Goal: Task Accomplishment & Management: Complete application form

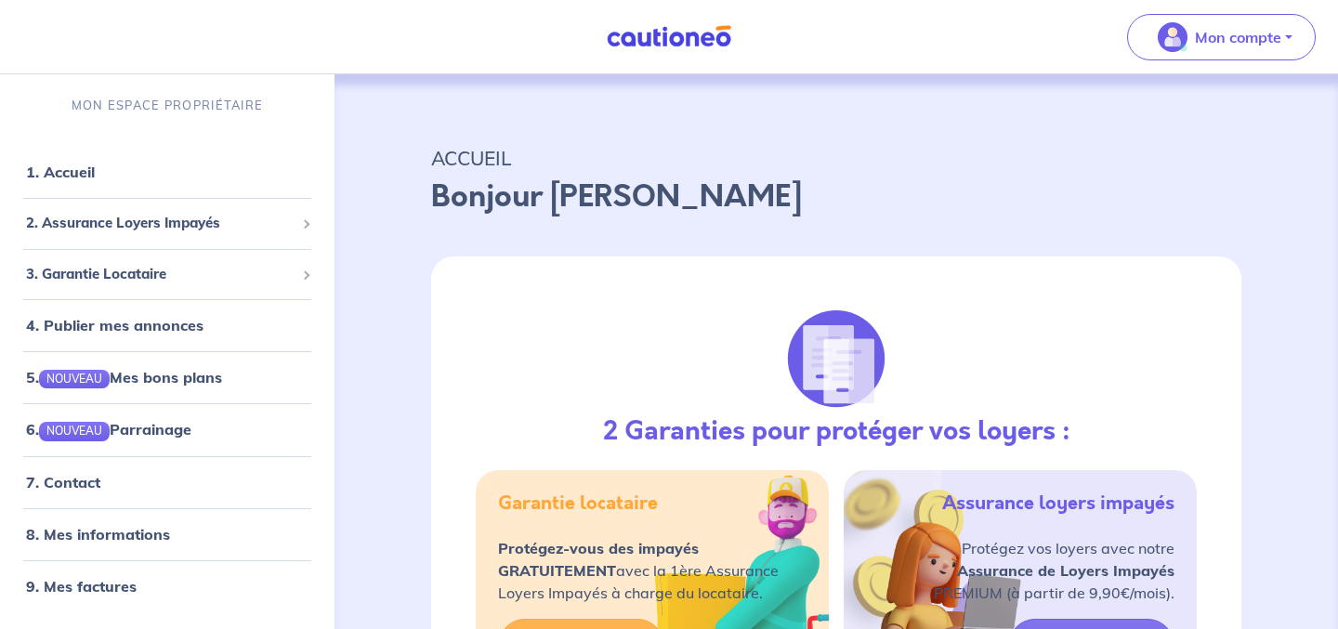
select select "FR"
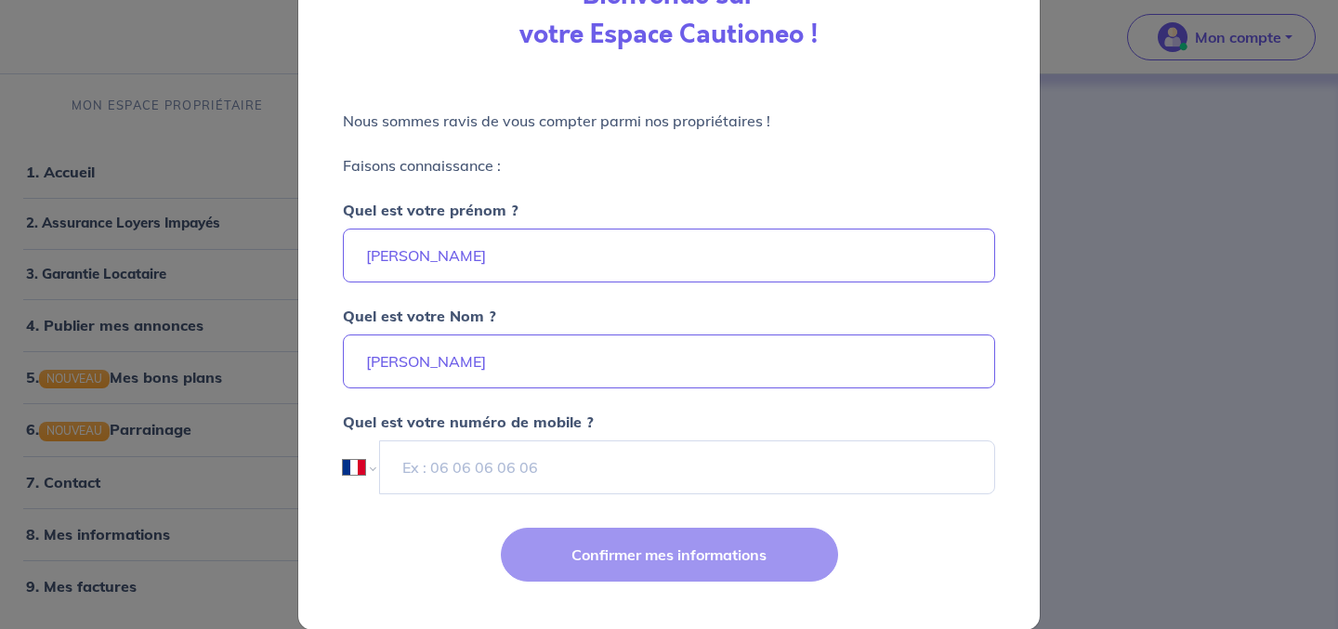
scroll to position [151, 0]
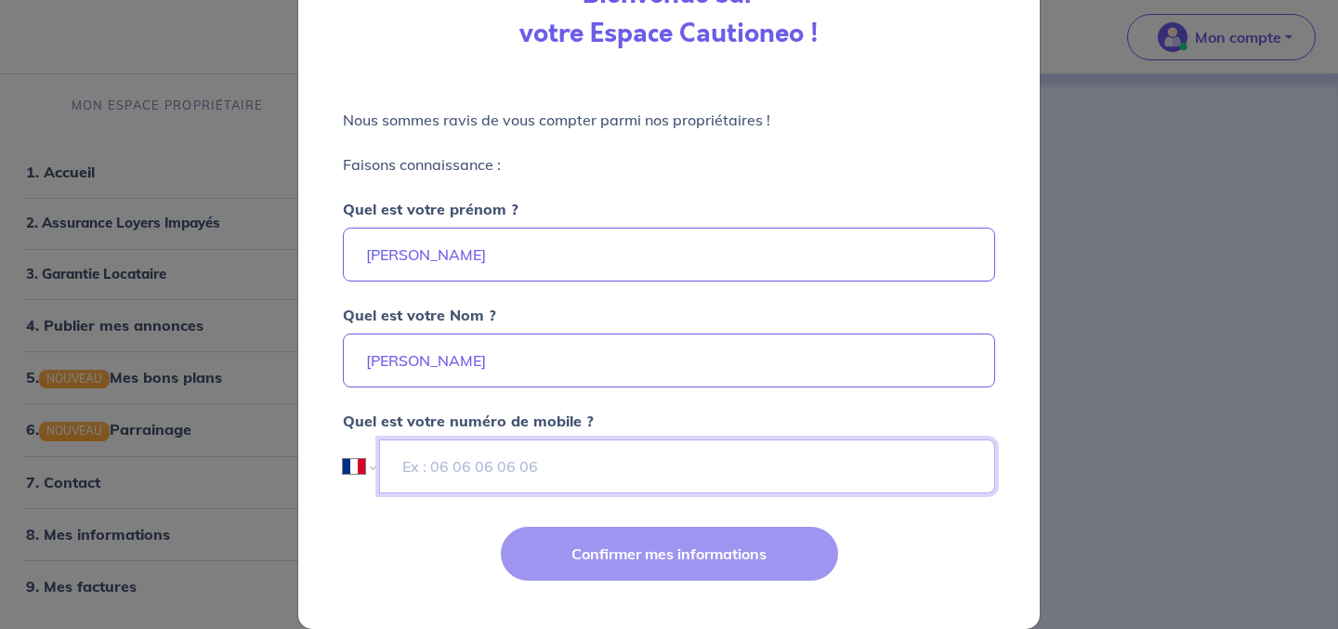
click at [518, 471] on input "tel" at bounding box center [687, 467] width 616 height 54
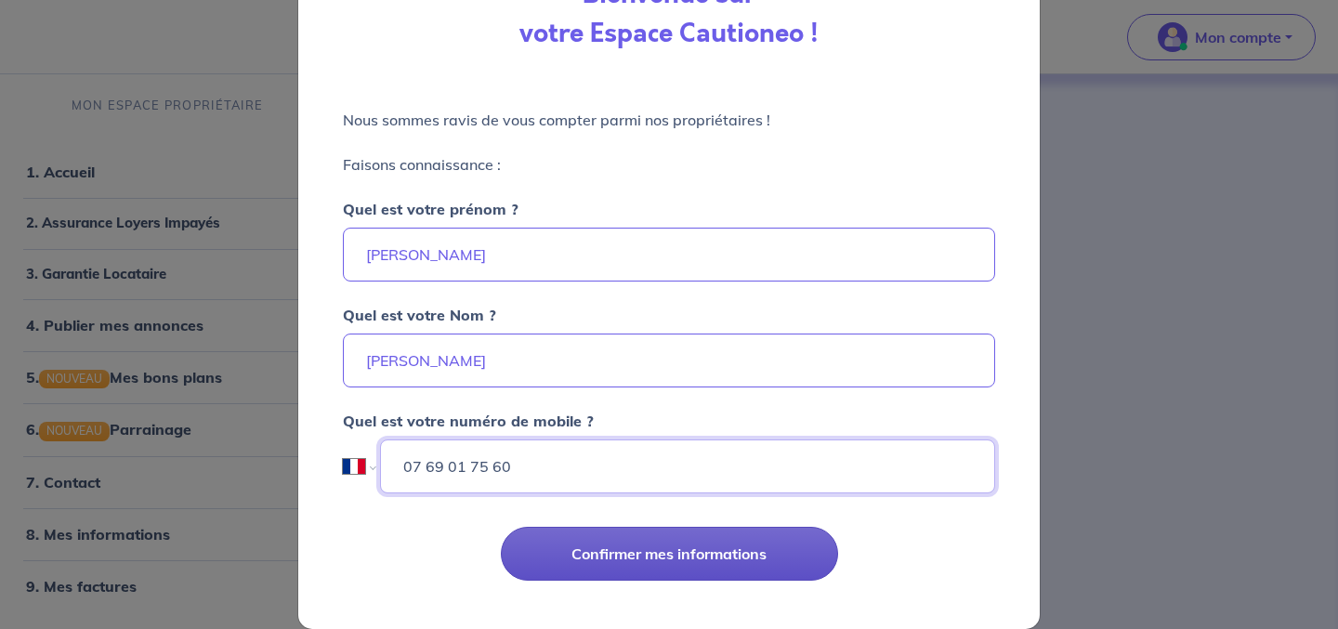
type input "07 69 01 75 60"
click at [619, 549] on button "Confirmer mes informations" at bounding box center [669, 554] width 337 height 54
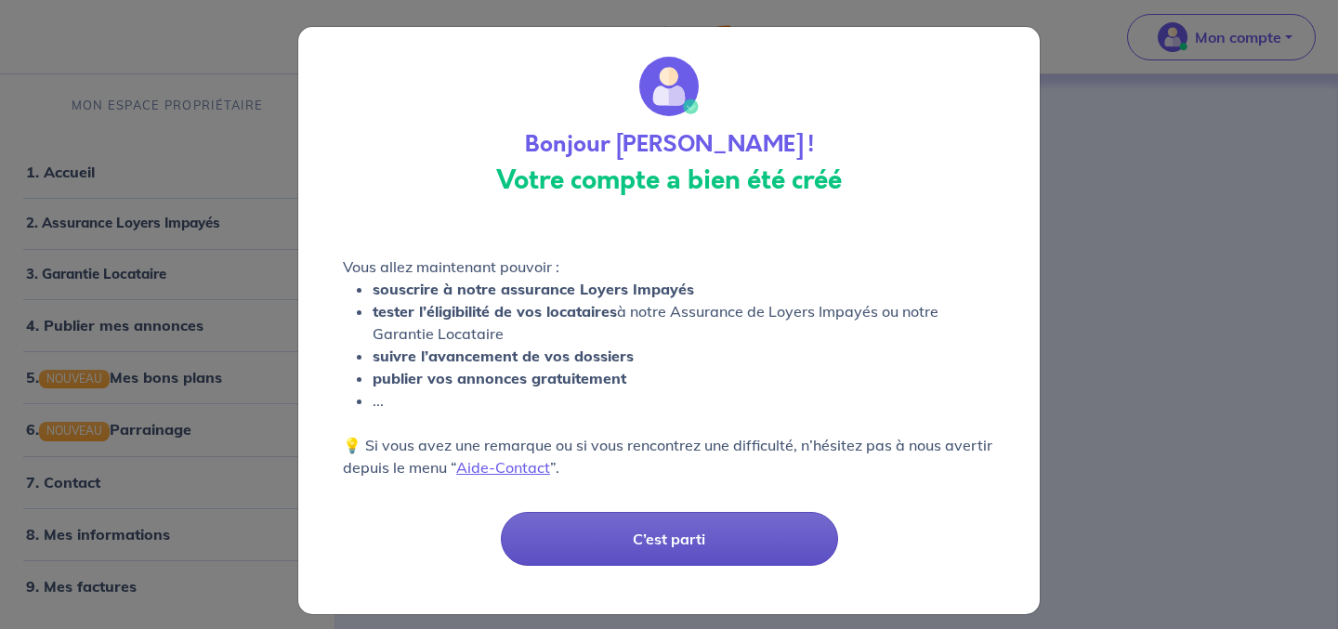
click at [654, 542] on button "C’est parti" at bounding box center [669, 539] width 337 height 54
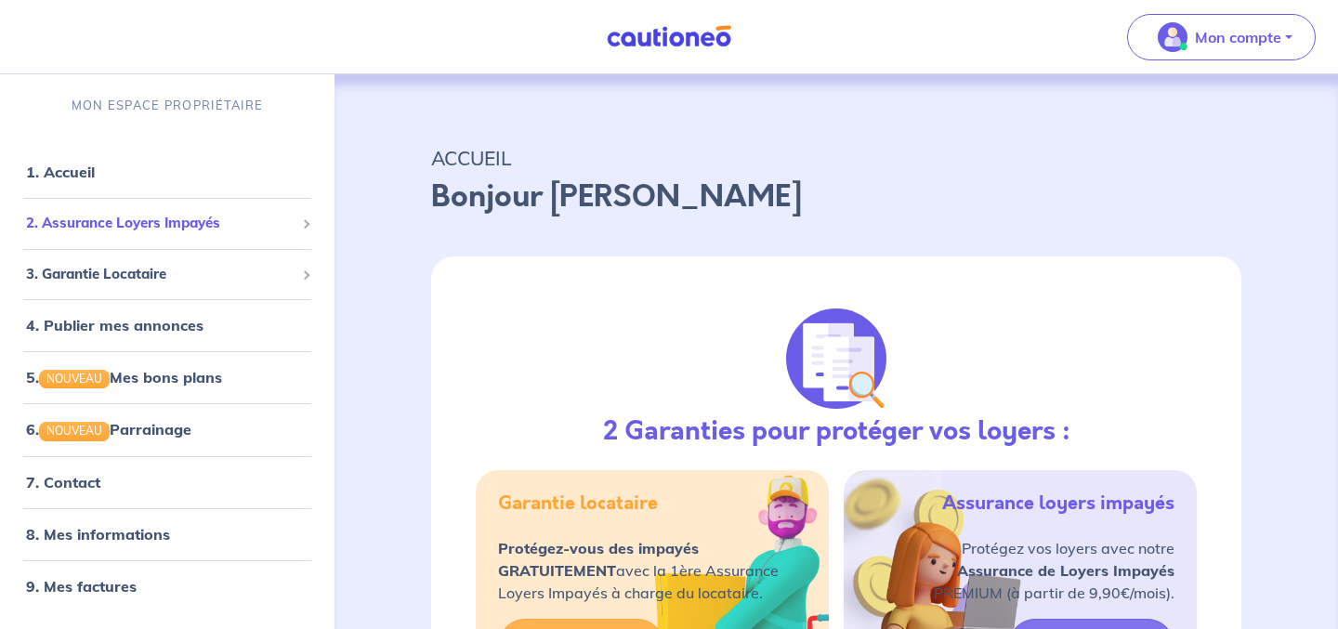
click at [304, 228] on span at bounding box center [305, 223] width 9 height 9
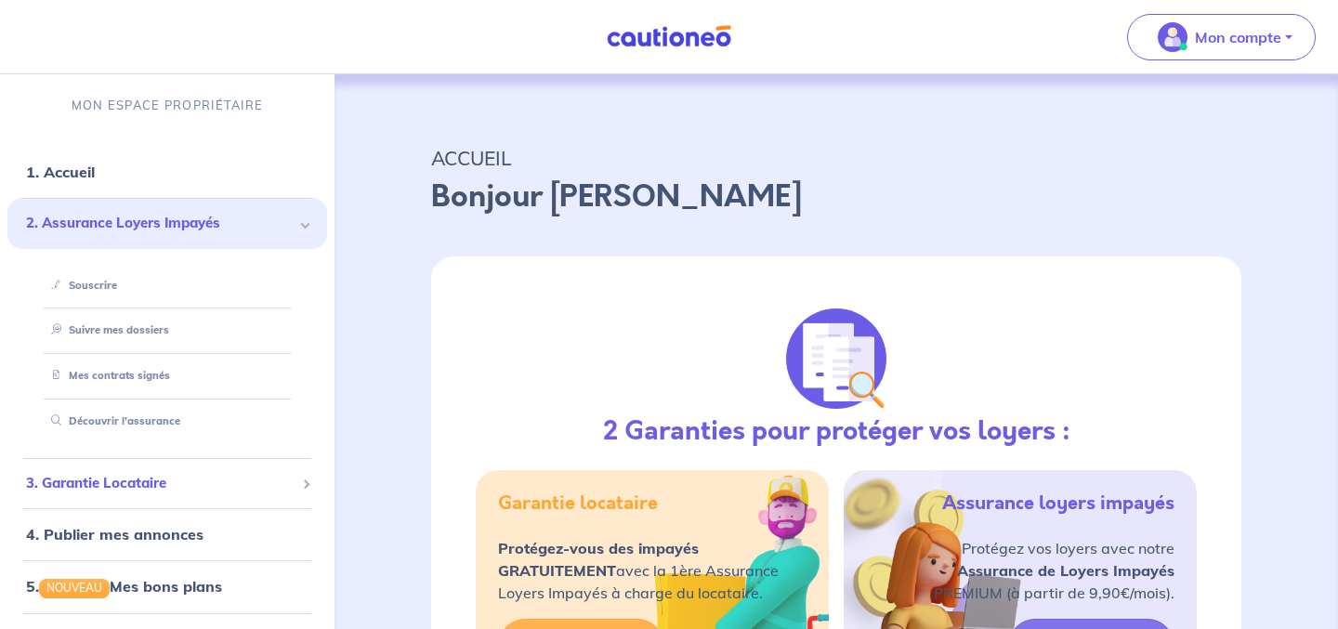
click at [262, 488] on span "3. Garantie Locataire" at bounding box center [160, 483] width 269 height 21
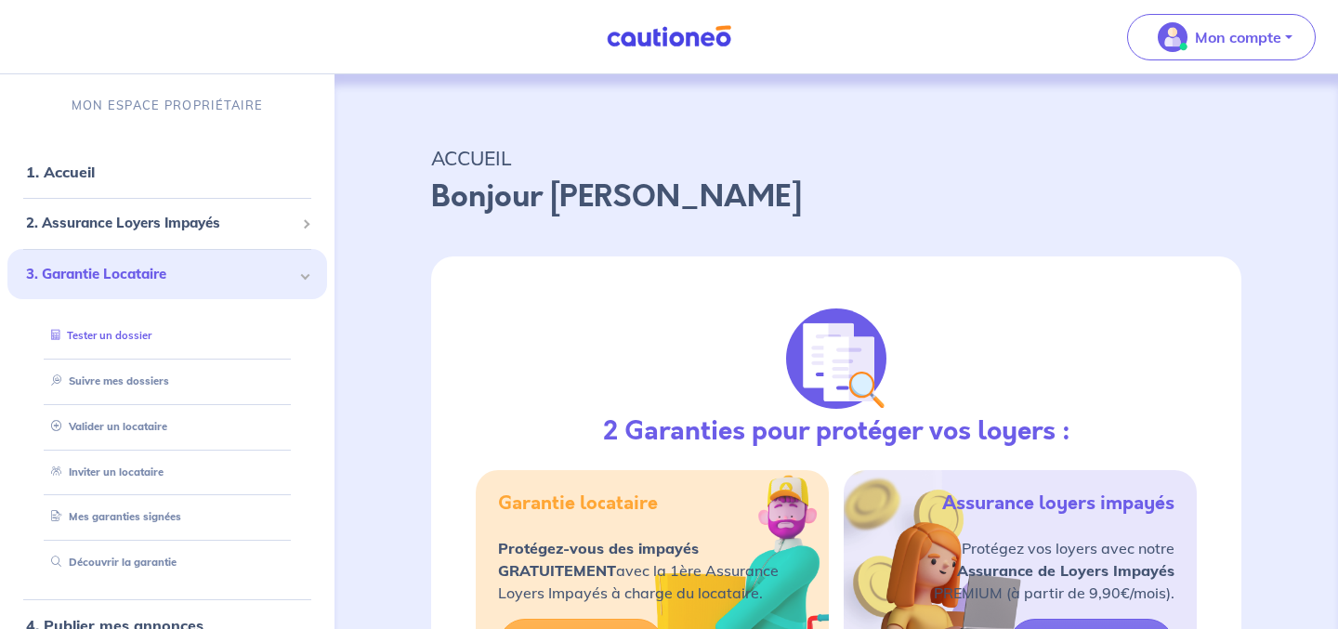
click at [133, 340] on link "Tester un dossier" at bounding box center [98, 335] width 108 height 13
click at [141, 386] on link "Suivre mes dossiers" at bounding box center [106, 380] width 124 height 13
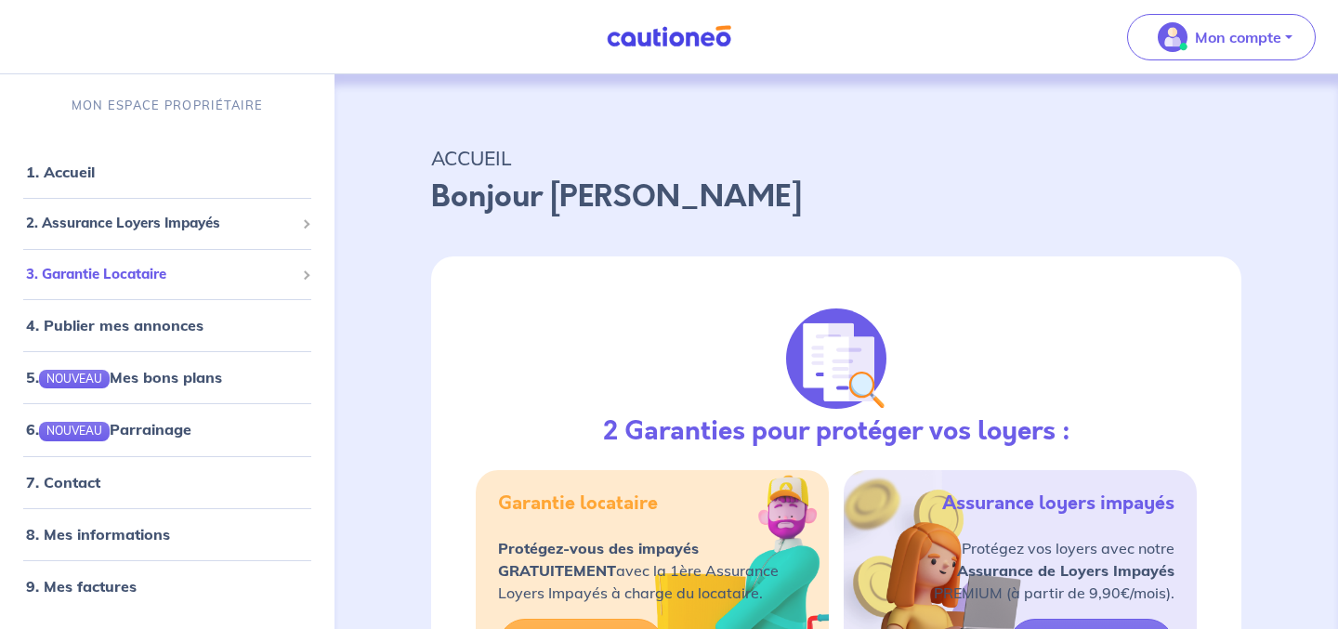
click at [309, 273] on div "3. Garantie Locataire" at bounding box center [167, 274] width 320 height 36
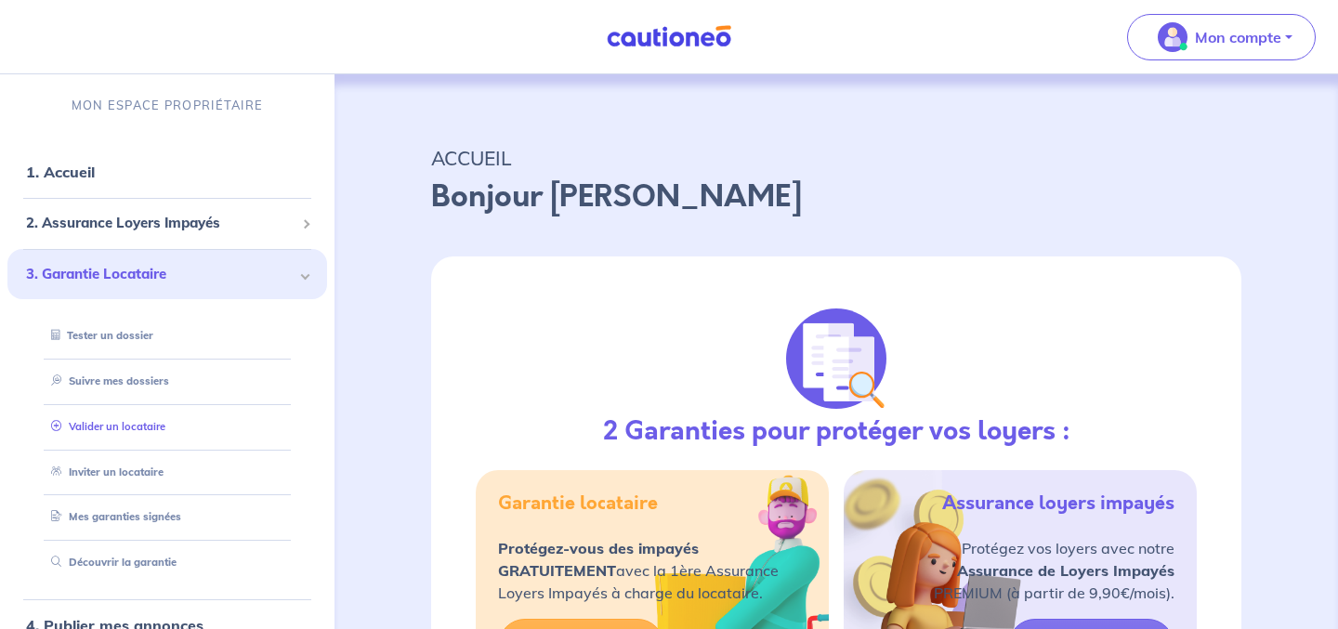
click at [143, 428] on link "Valider un locataire" at bounding box center [105, 426] width 122 height 13
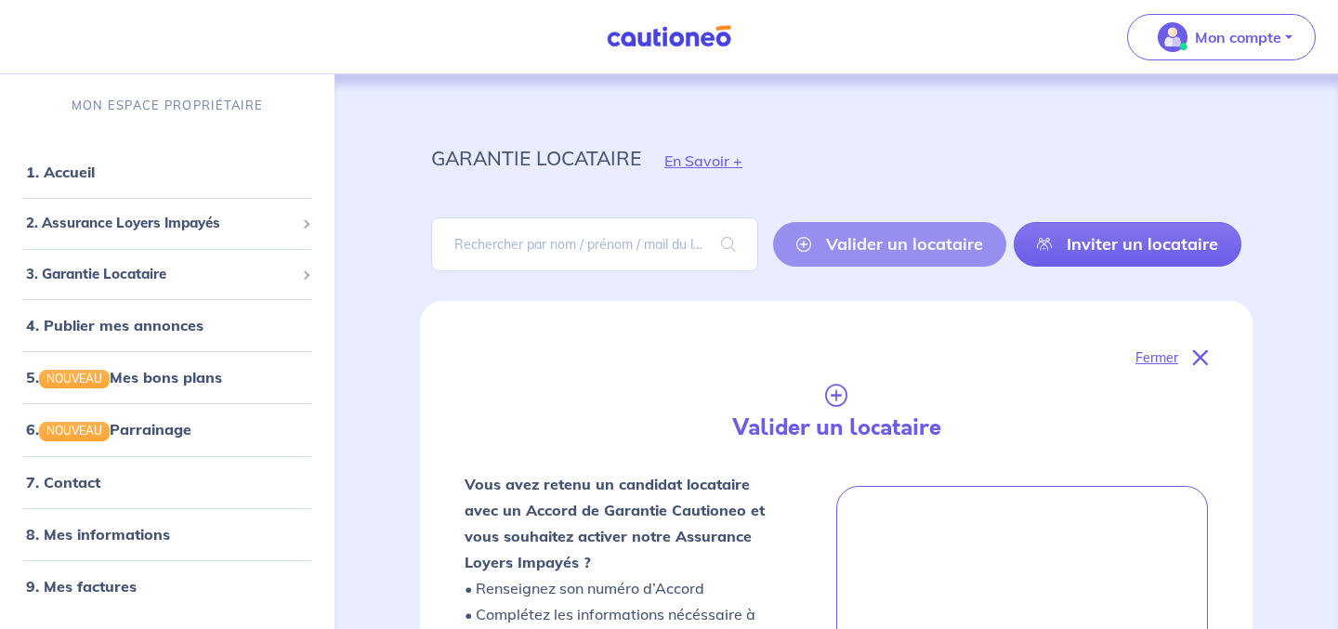
scroll to position [588, 0]
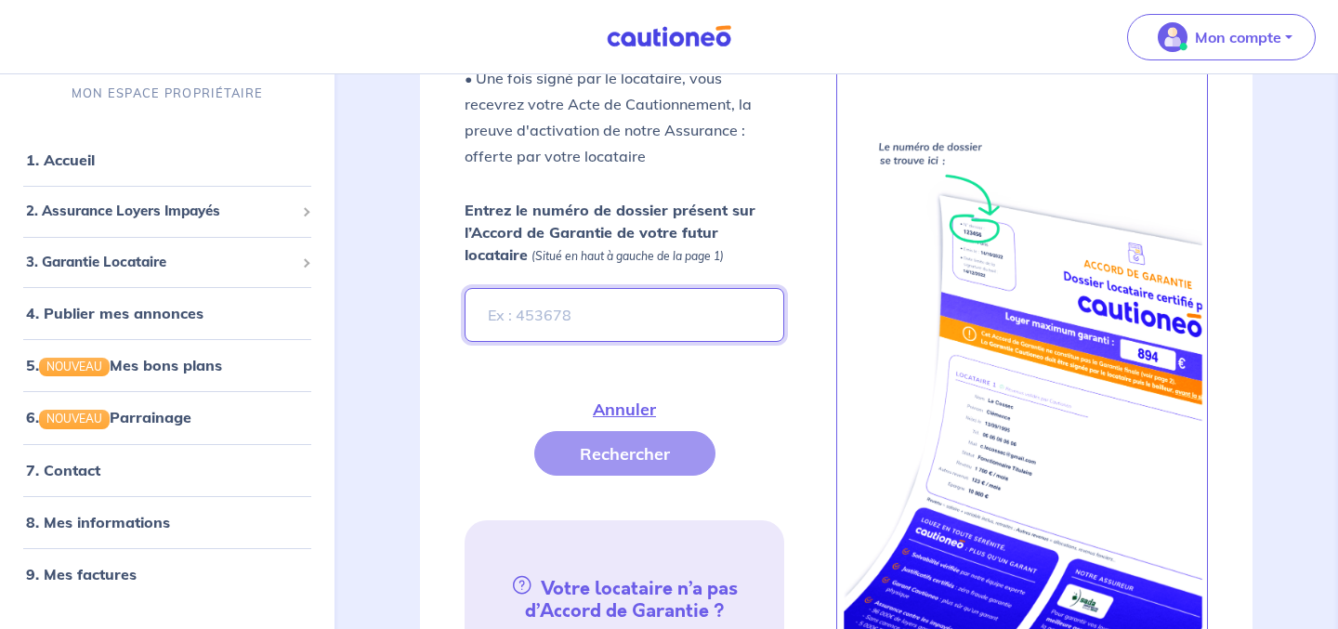
paste input "2P3dhA"
type input "2P3dhA"
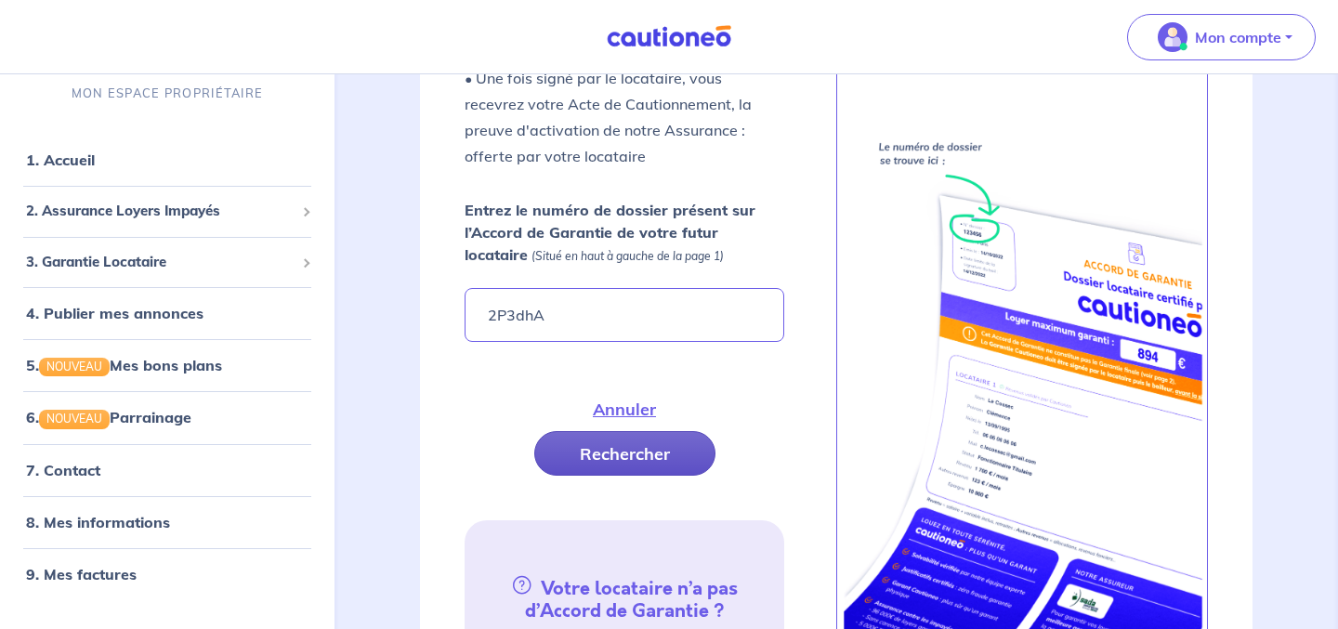
click at [609, 459] on button "Rechercher" at bounding box center [624, 453] width 181 height 45
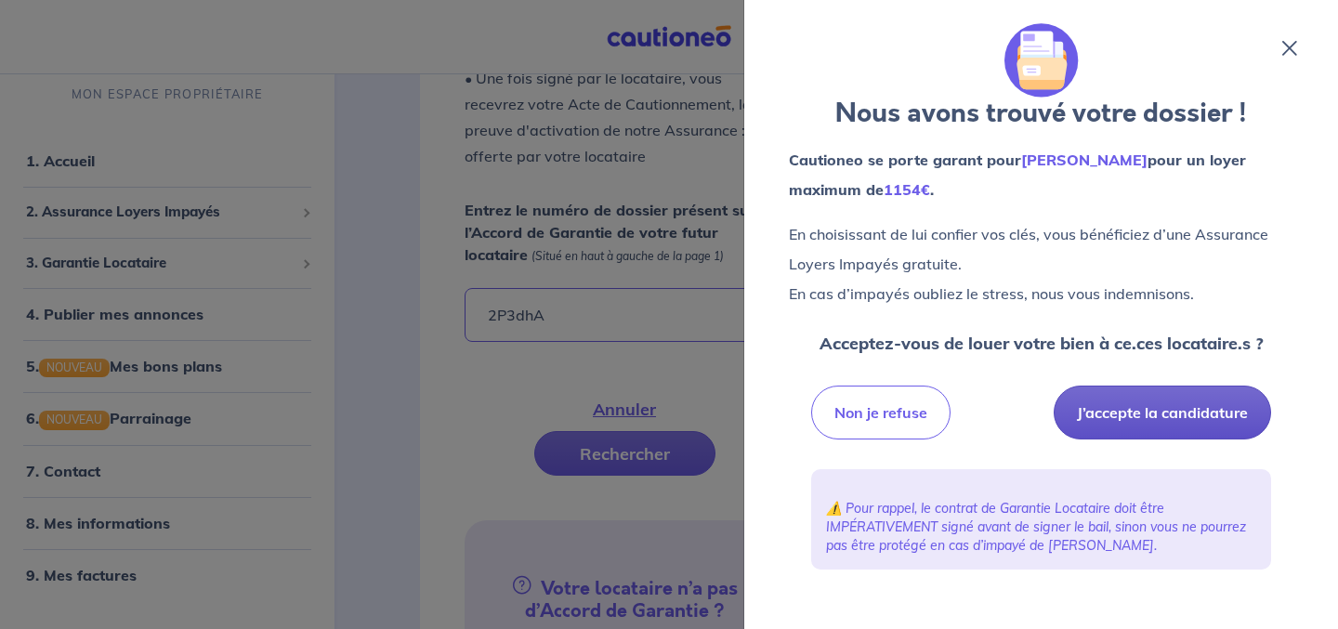
click at [1164, 421] on button "J’accepte la candidature" at bounding box center [1162, 413] width 217 height 54
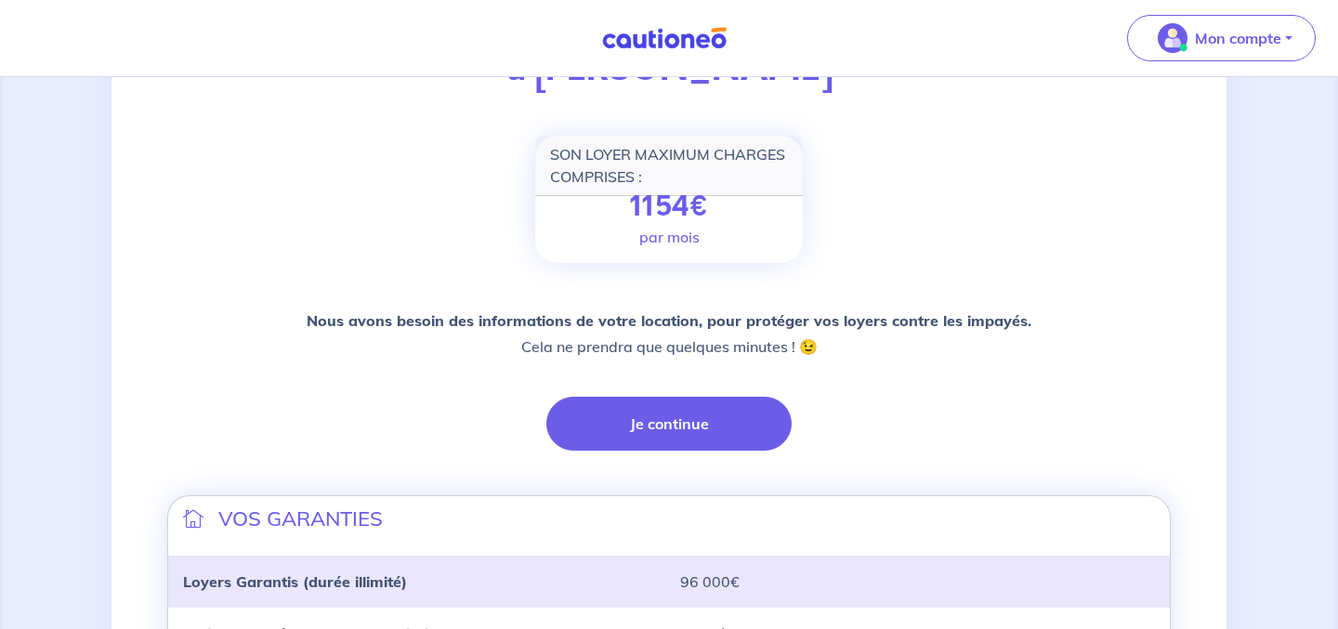
scroll to position [242, 0]
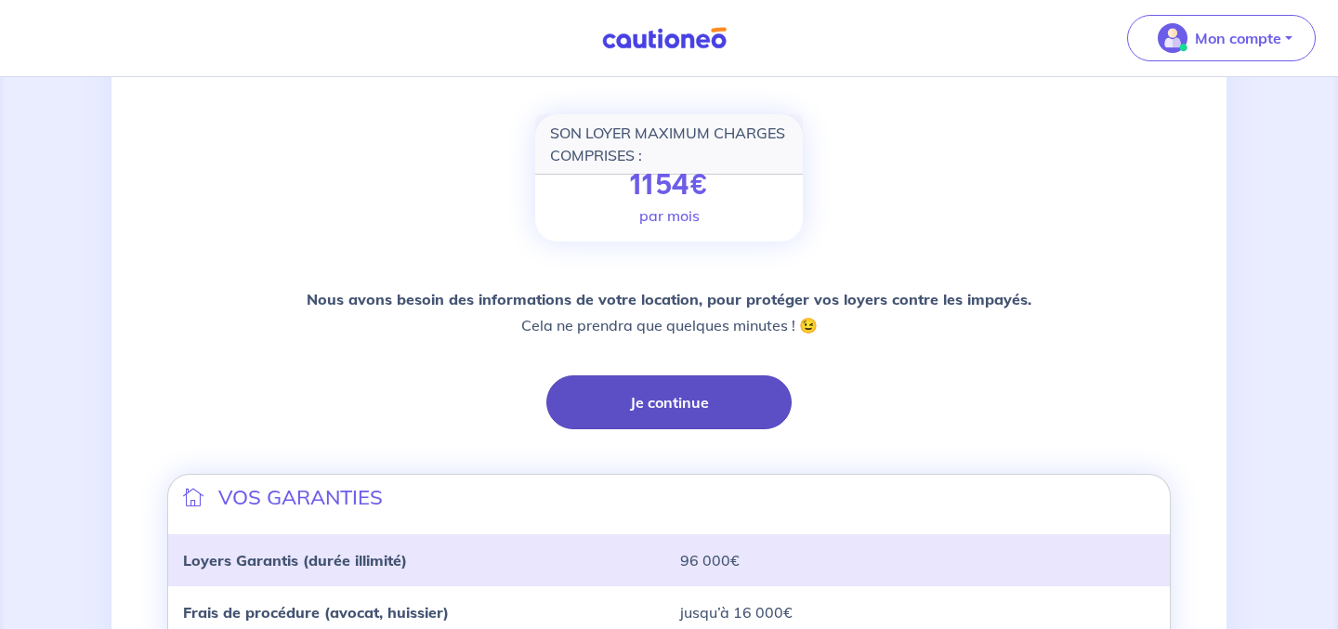
click at [698, 400] on button "Je continue" at bounding box center [668, 402] width 245 height 54
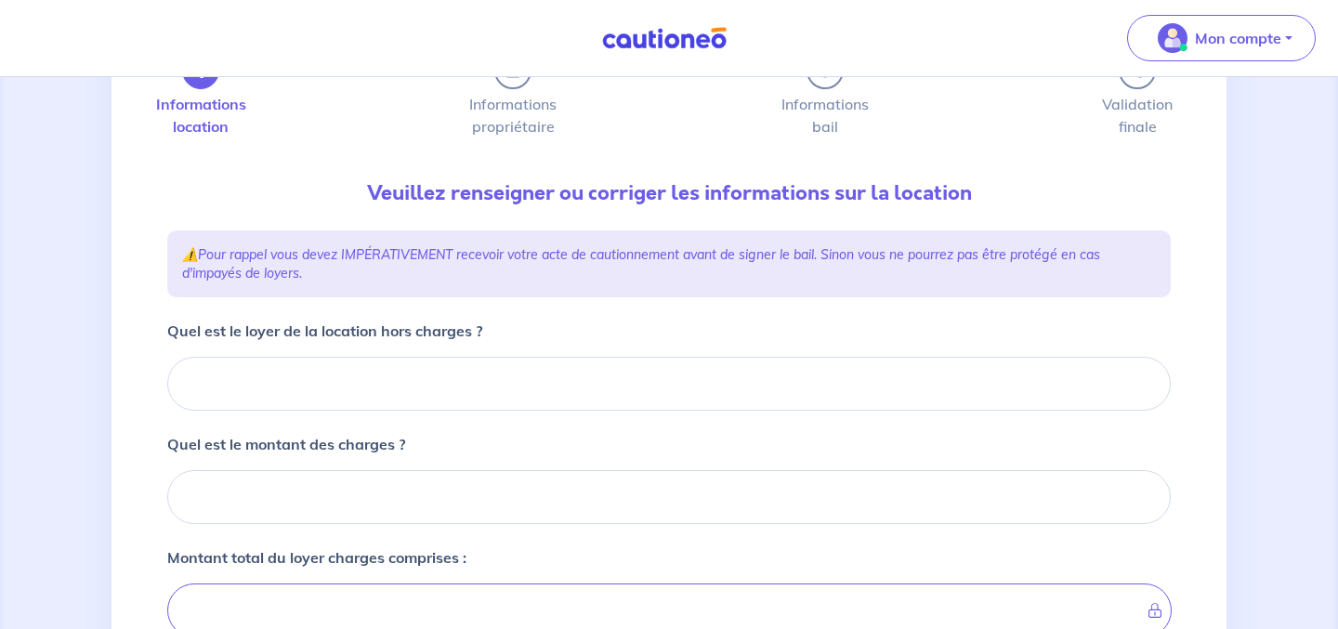
scroll to position [123, 0]
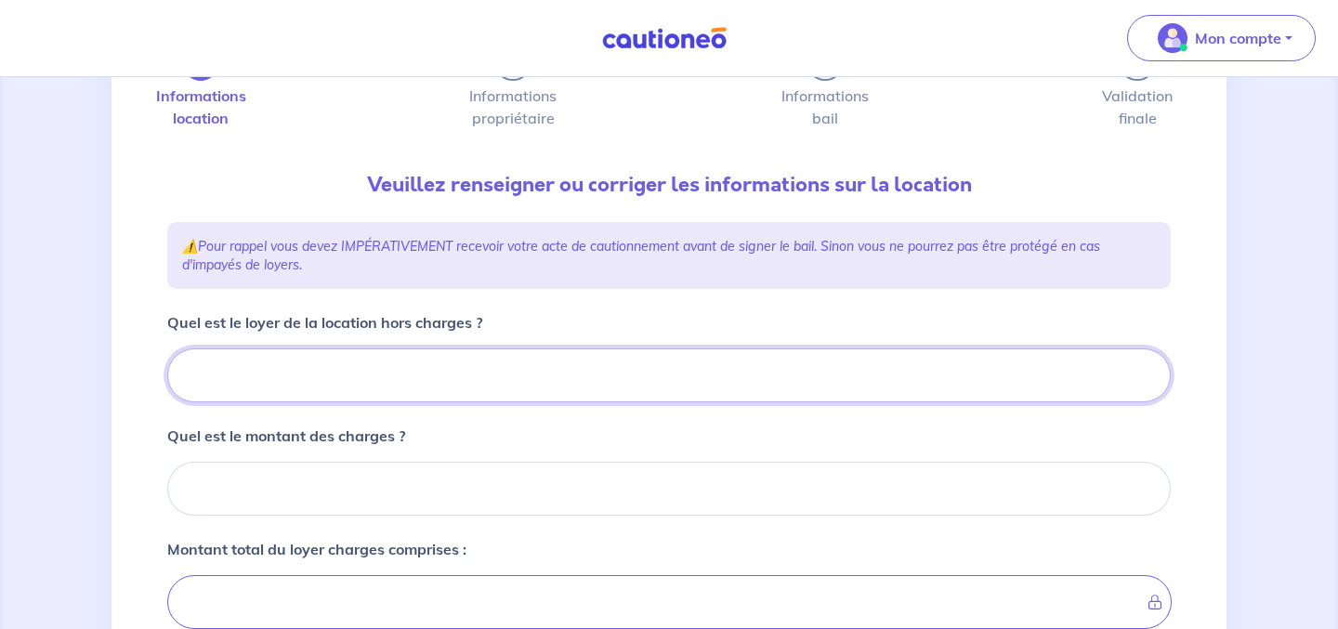
click at [651, 389] on input "Quel est le loyer de la location hors charges ?" at bounding box center [669, 375] width 1004 height 54
type input "7"
type input "74"
type input "740"
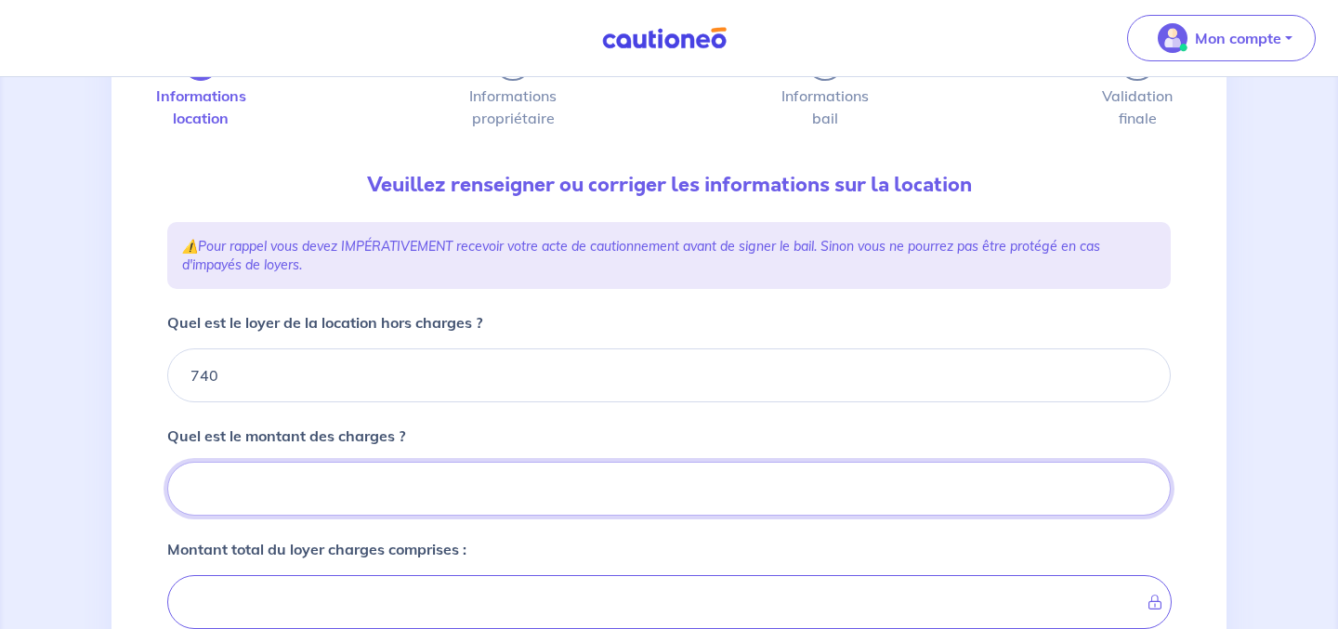
click at [669, 484] on input "Quel est le montant des charges ?" at bounding box center [669, 489] width 1004 height 54
type input "2"
type input "742"
type input "20"
type input "760"
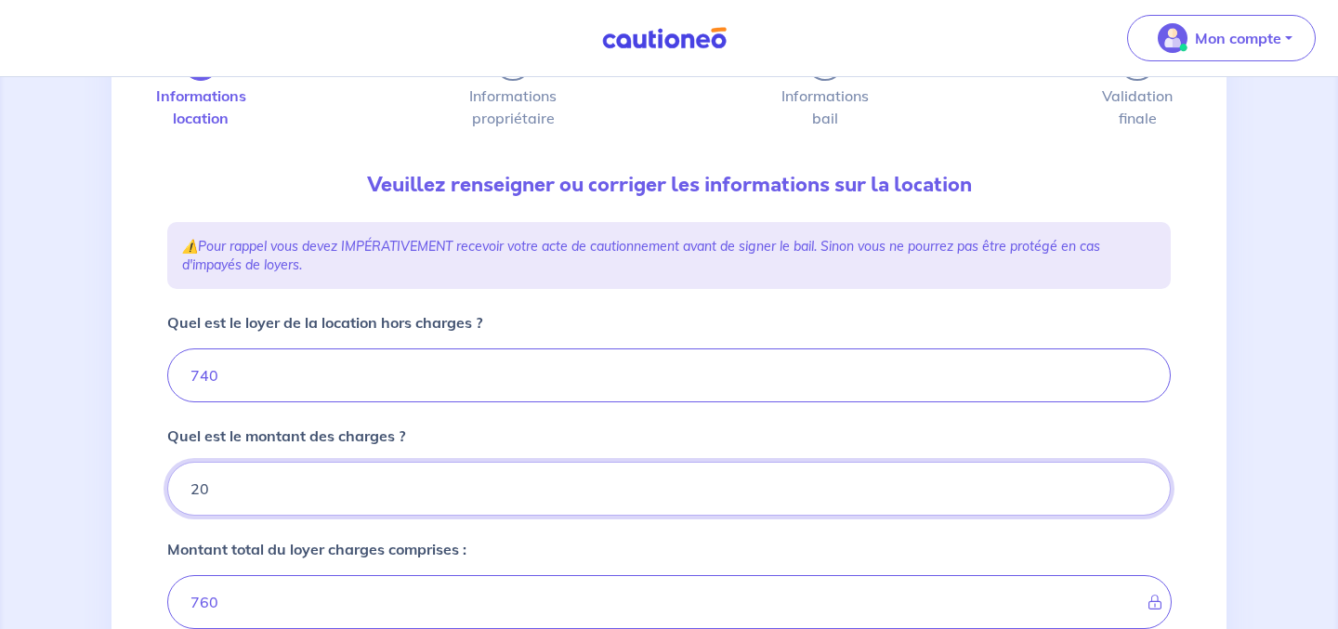
type input "20"
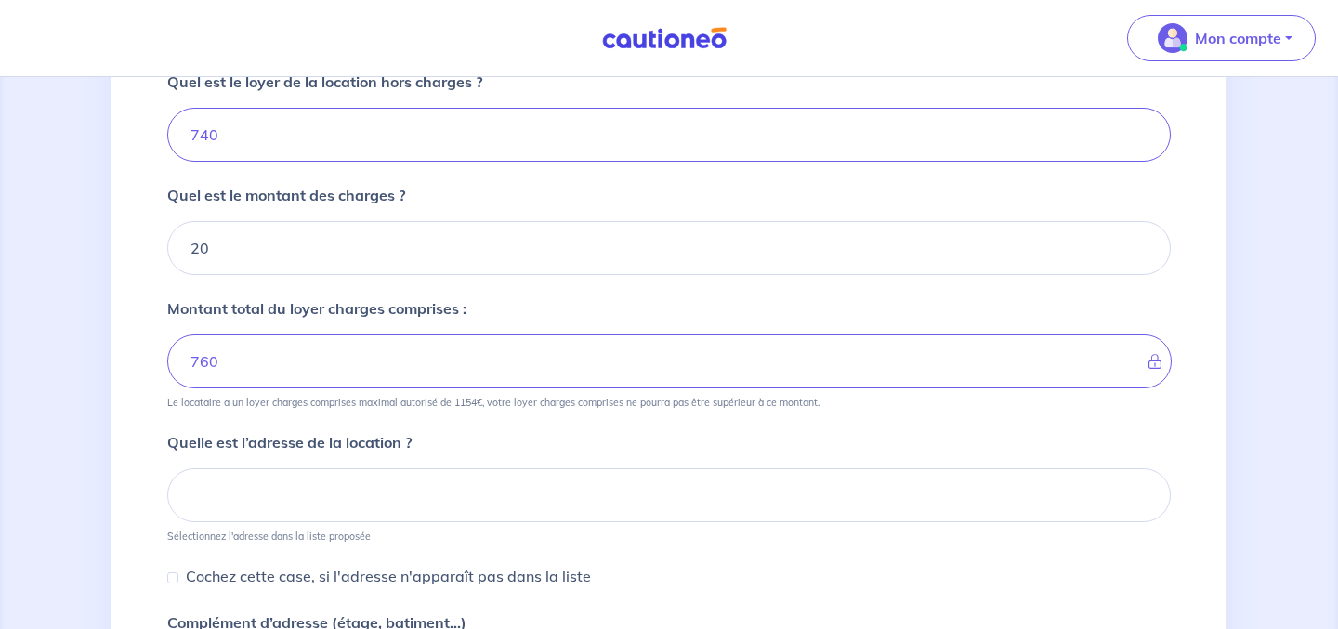
scroll to position [398, 0]
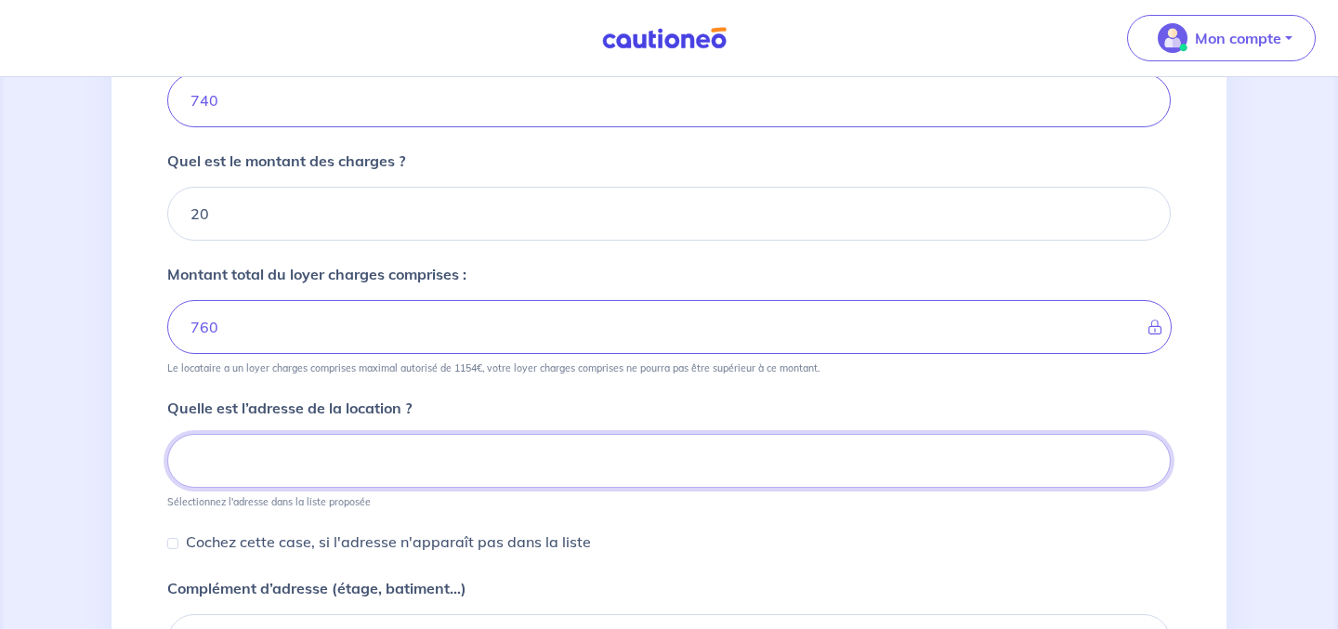
click at [583, 465] on input at bounding box center [669, 461] width 1004 height 54
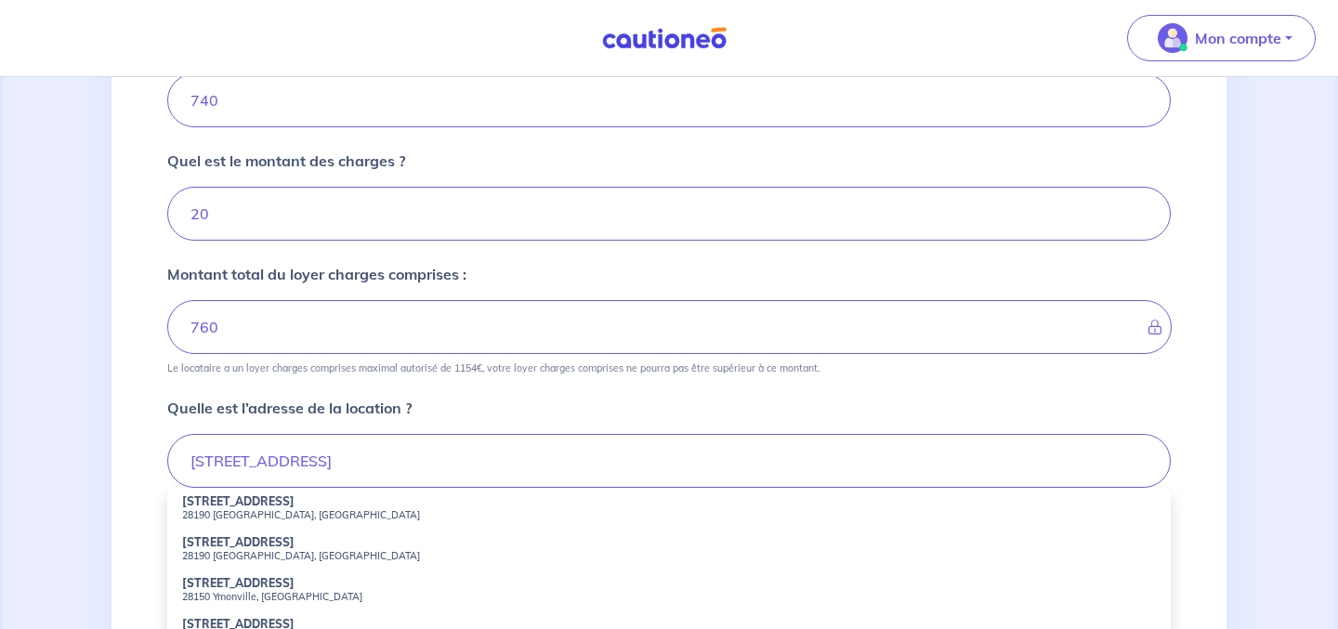
click at [269, 506] on strong "23 Avenue de la Gare" at bounding box center [238, 501] width 112 height 14
type input "23 Avenue de la Gare, 28190 Pontgouin, France"
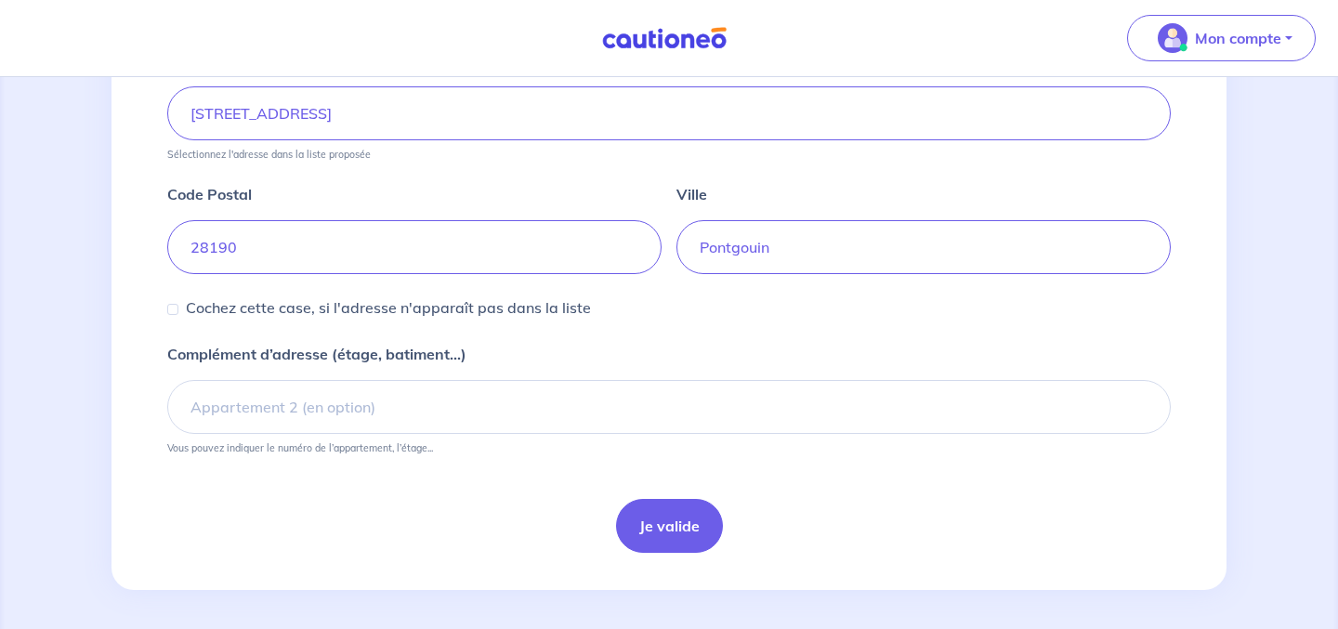
scroll to position [751, 0]
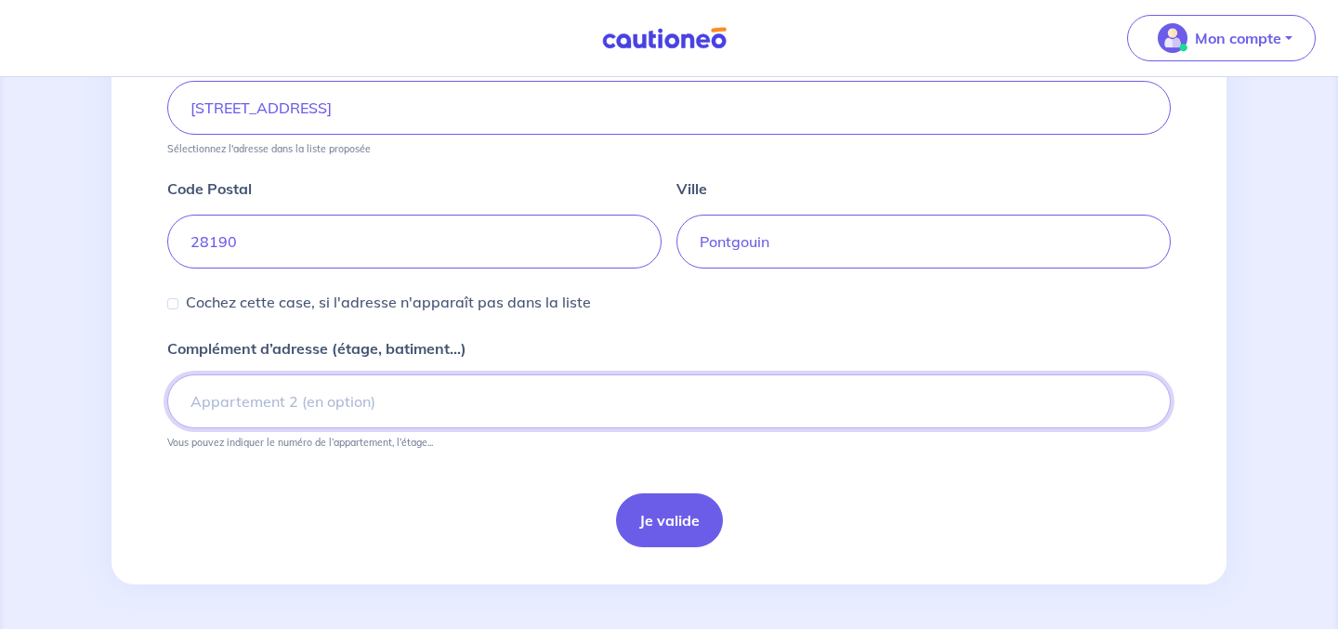
click at [282, 406] on input "Complément d’adresse (étage, batiment...)" at bounding box center [669, 401] width 1004 height 54
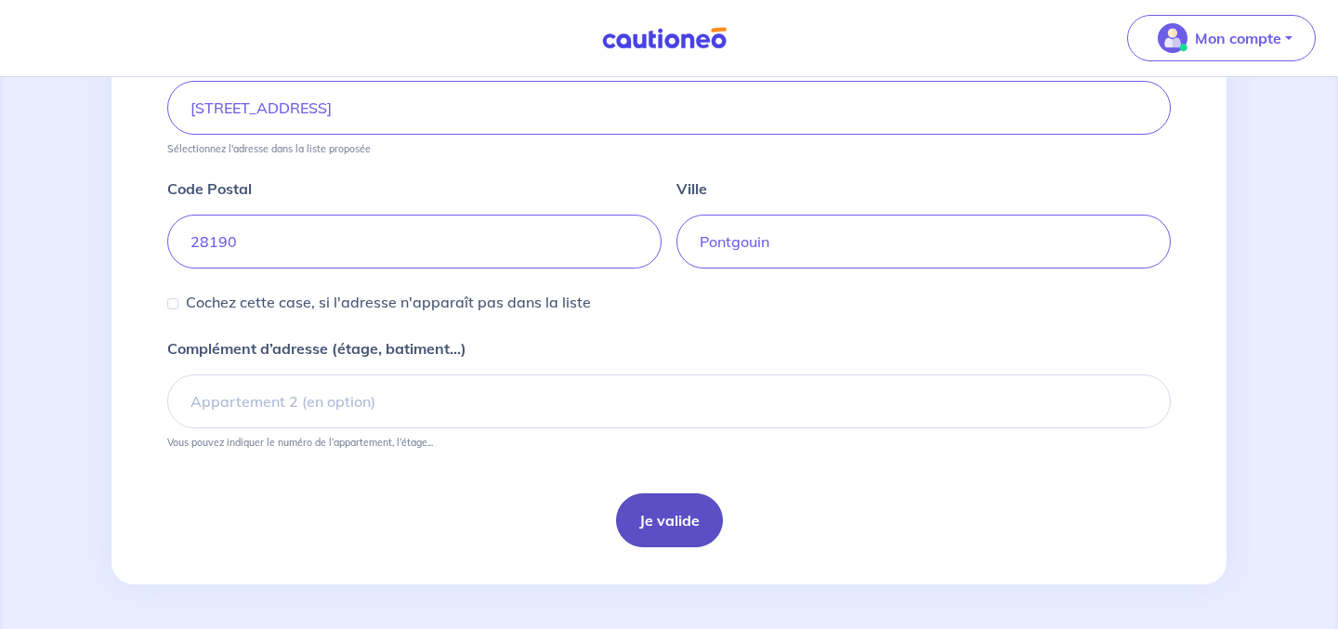
click at [680, 527] on button "Je valide" at bounding box center [669, 520] width 107 height 54
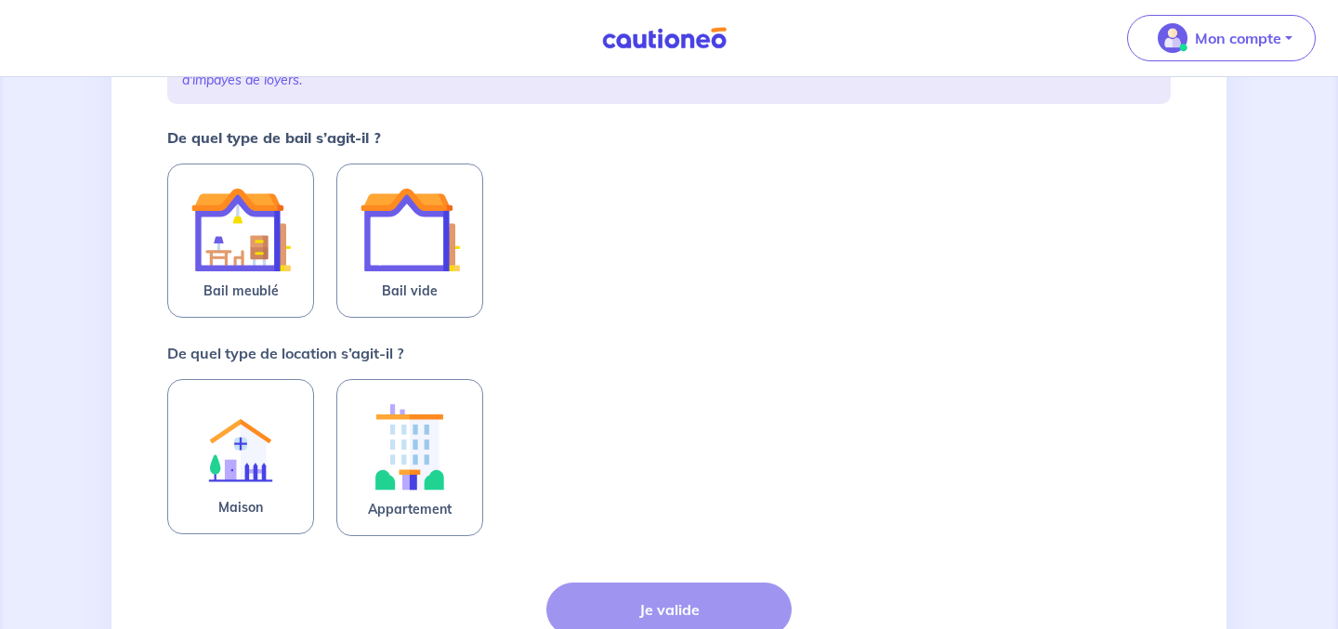
scroll to position [311, 0]
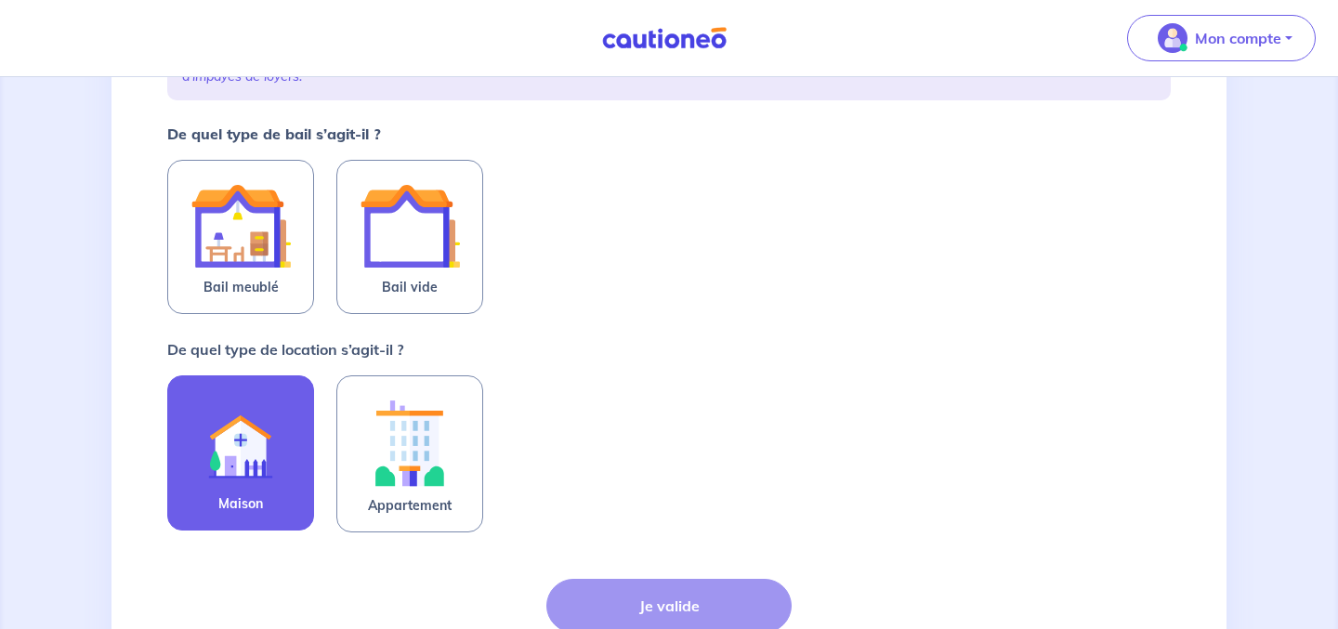
click at [227, 448] on img at bounding box center [240, 441] width 100 height 101
click at [0, 0] on input "Maison" at bounding box center [0, 0] width 0 height 0
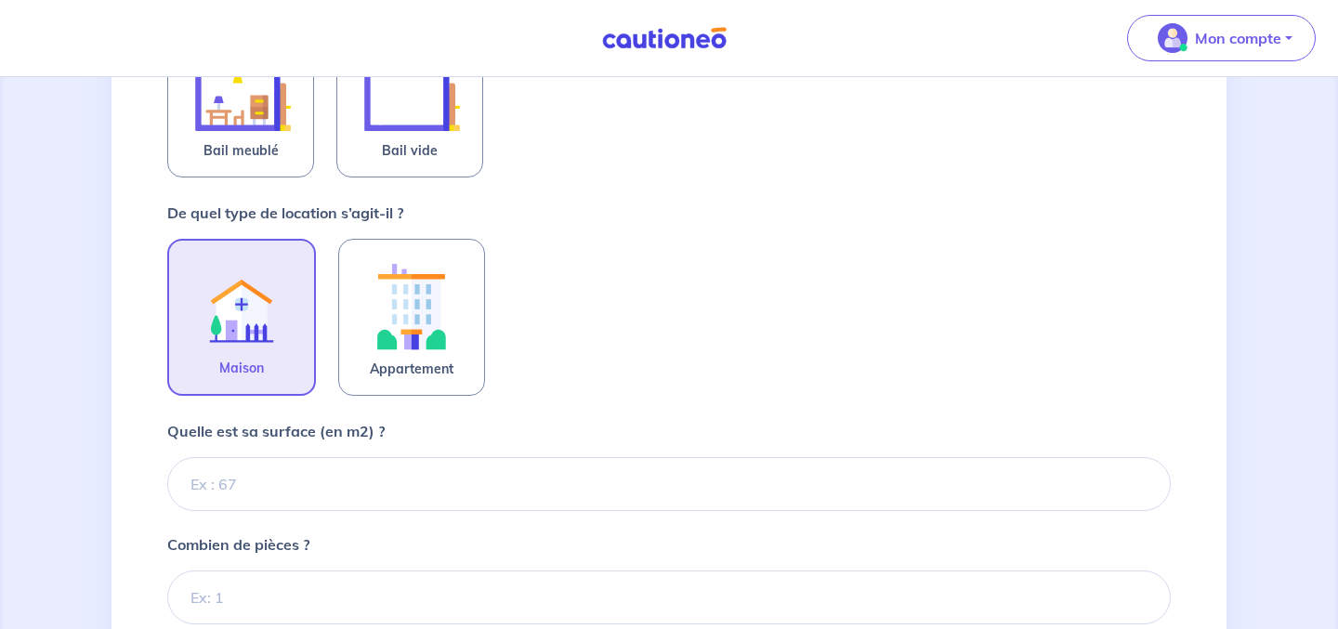
scroll to position [488, 0]
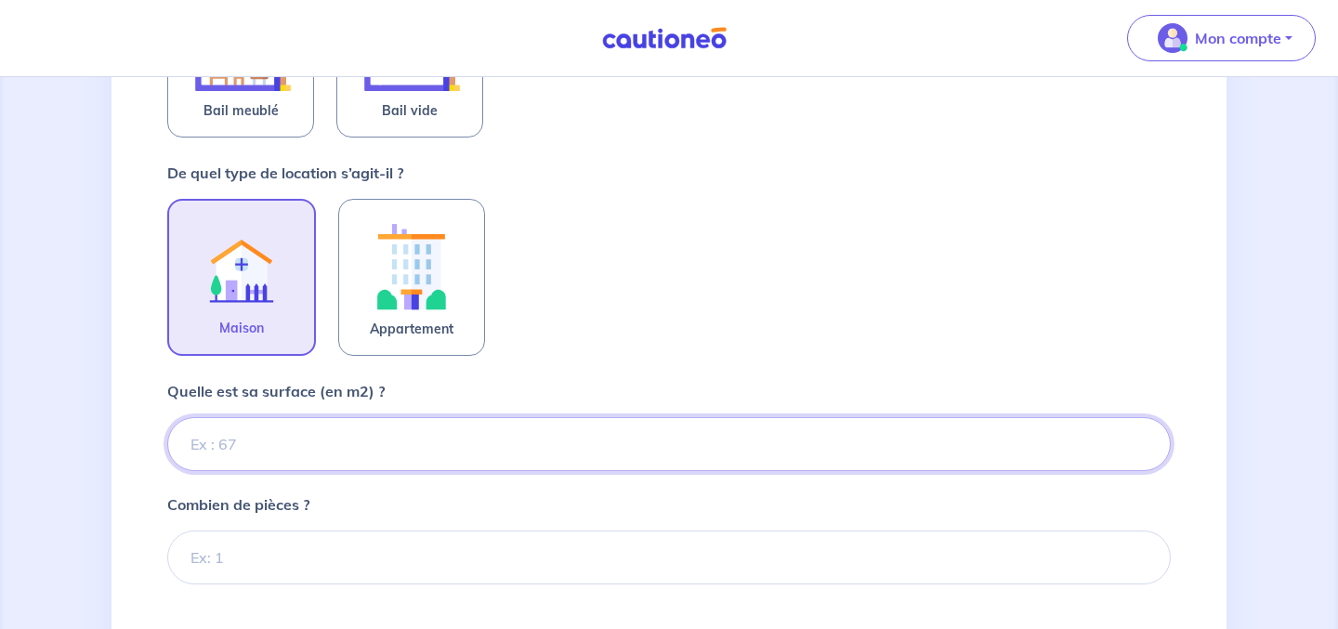
click at [545, 448] on input "Quelle est sa surface (en m2) ?" at bounding box center [669, 444] width 1004 height 54
type input "100"
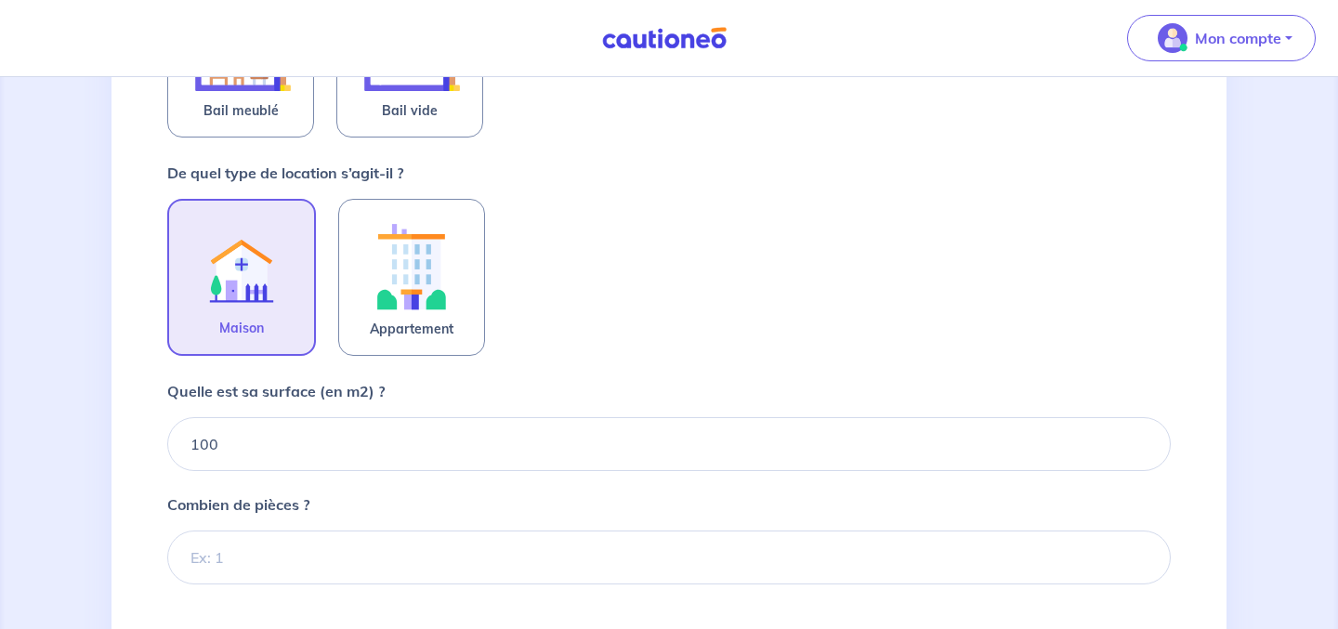
click at [746, 252] on div "Maison Appartement" at bounding box center [669, 278] width 1004 height 159
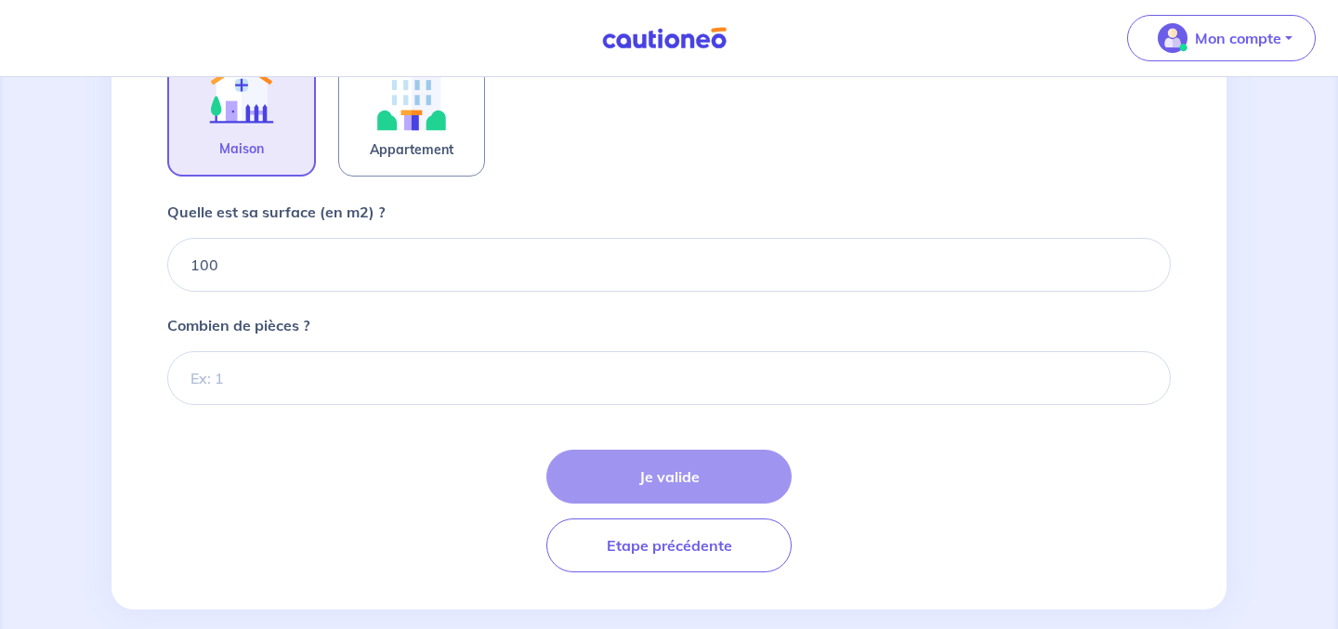
scroll to position [668, 0]
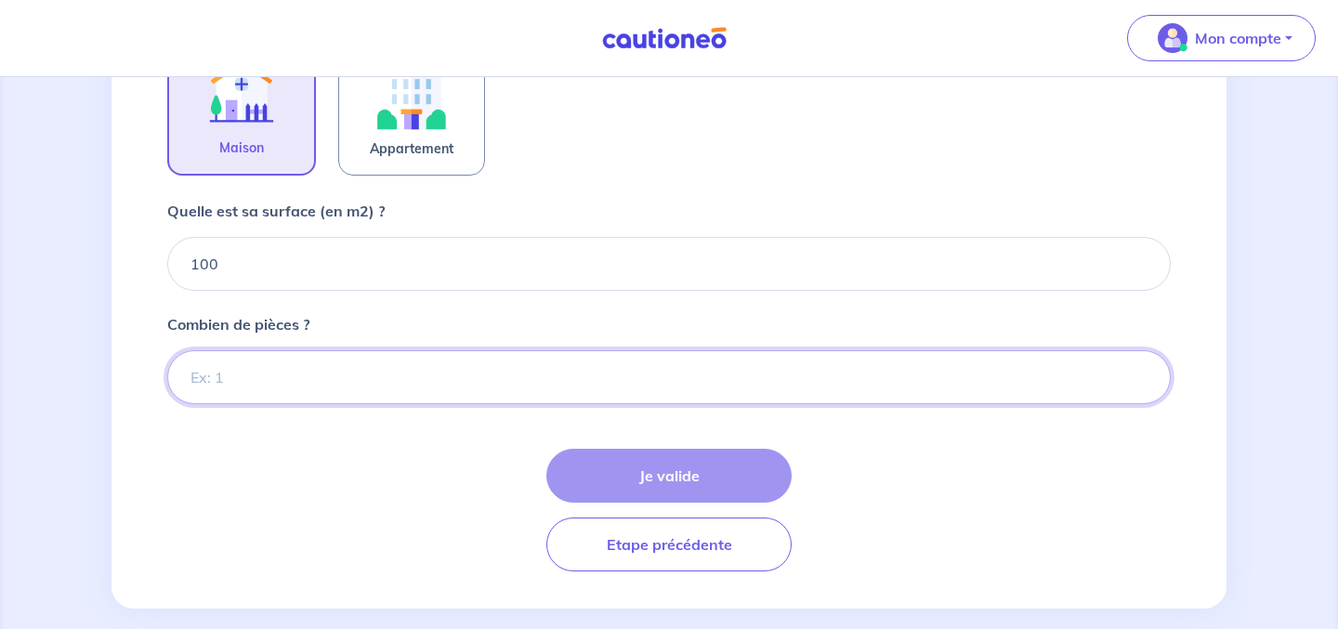
click at [826, 356] on input "Combien de pièces ?" at bounding box center [669, 377] width 1004 height 54
type input "4"
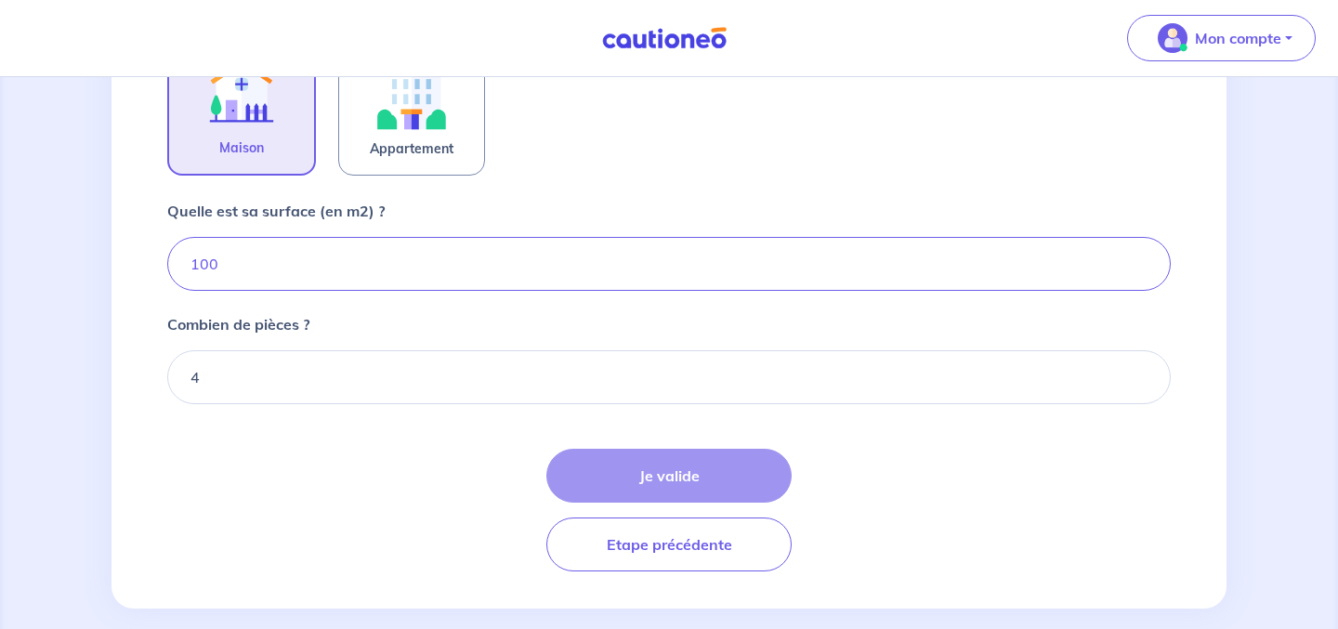
click at [921, 487] on div "Je valide Etape précédente" at bounding box center [669, 510] width 1004 height 123
click at [641, 467] on div "Je valide Etape précédente" at bounding box center [669, 510] width 1004 height 123
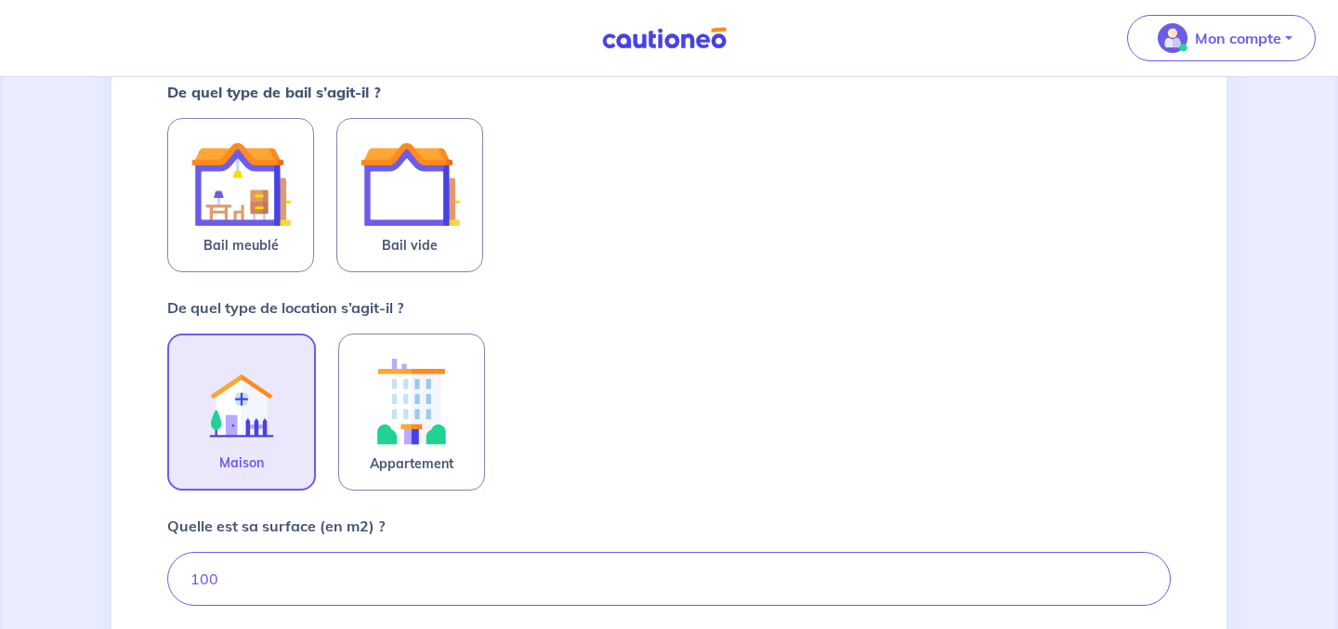
scroll to position [351, 0]
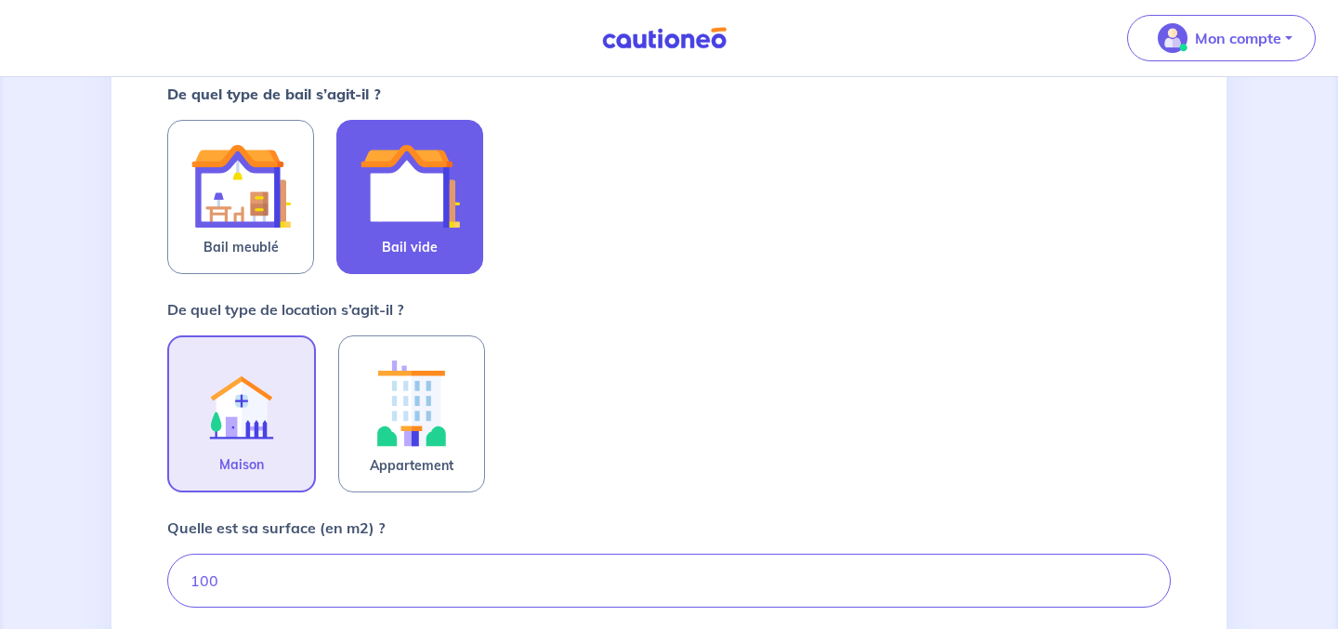
click at [420, 172] on img at bounding box center [410, 186] width 100 height 100
click at [0, 0] on input "Bail vide" at bounding box center [0, 0] width 0 height 0
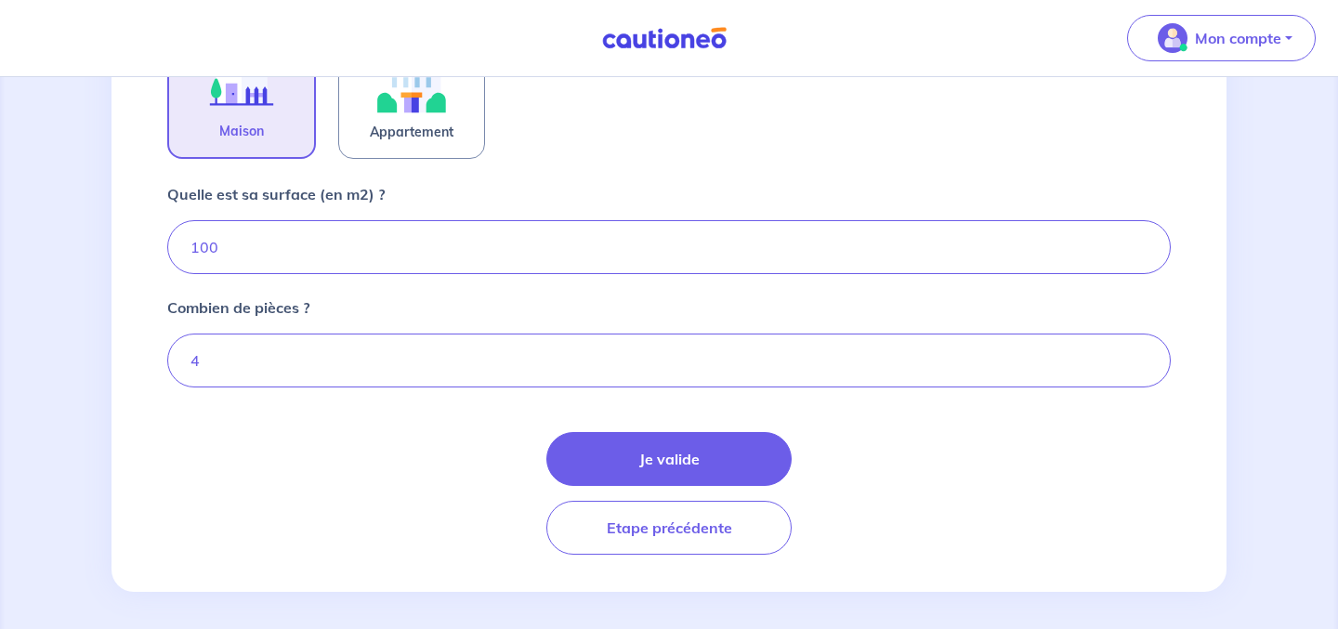
scroll to position [694, 0]
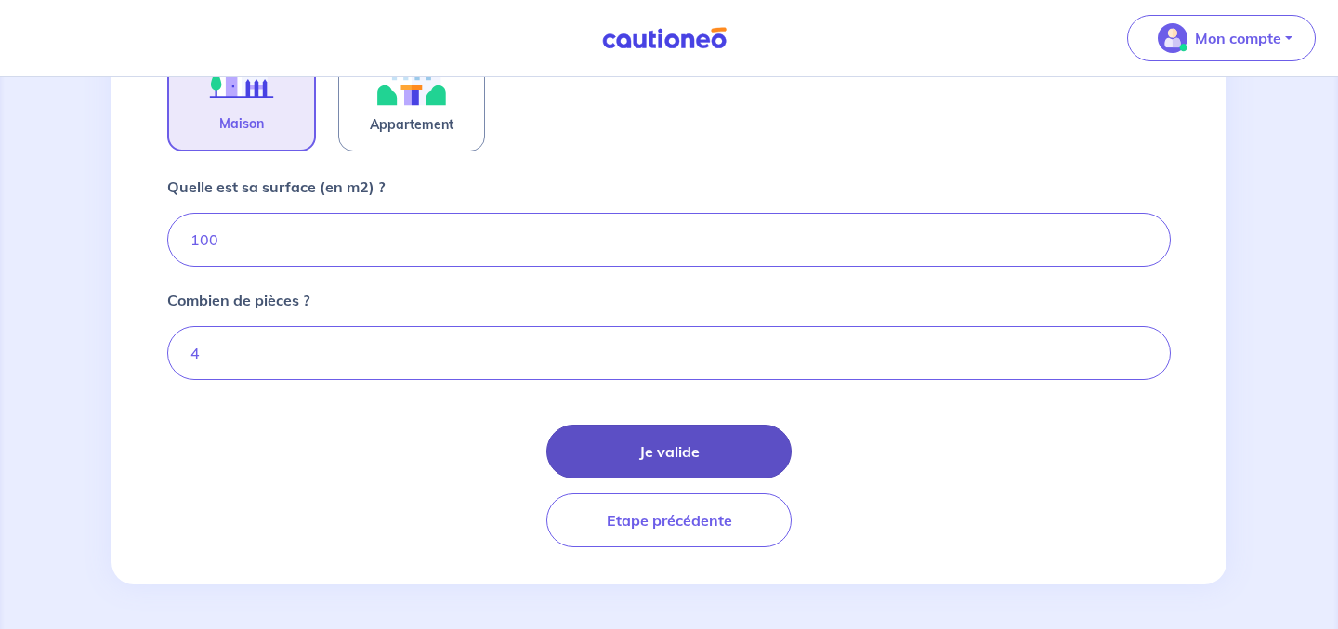
click at [680, 453] on button "Je valide" at bounding box center [668, 452] width 245 height 54
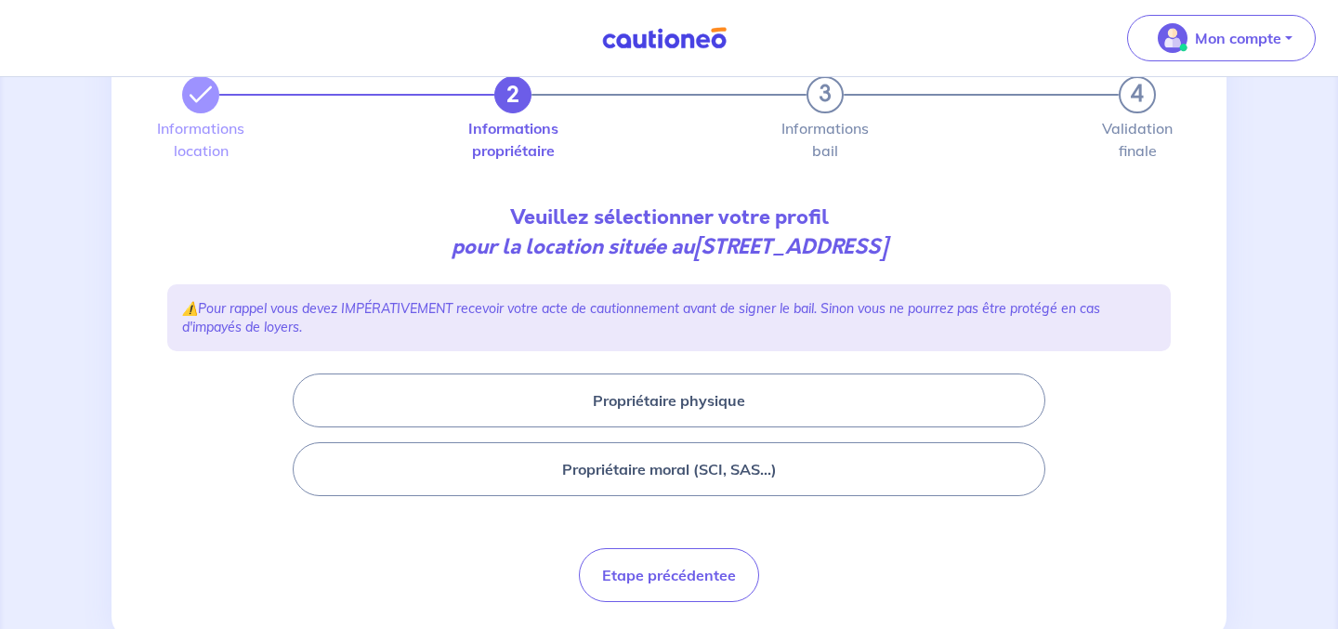
scroll to position [92, 0]
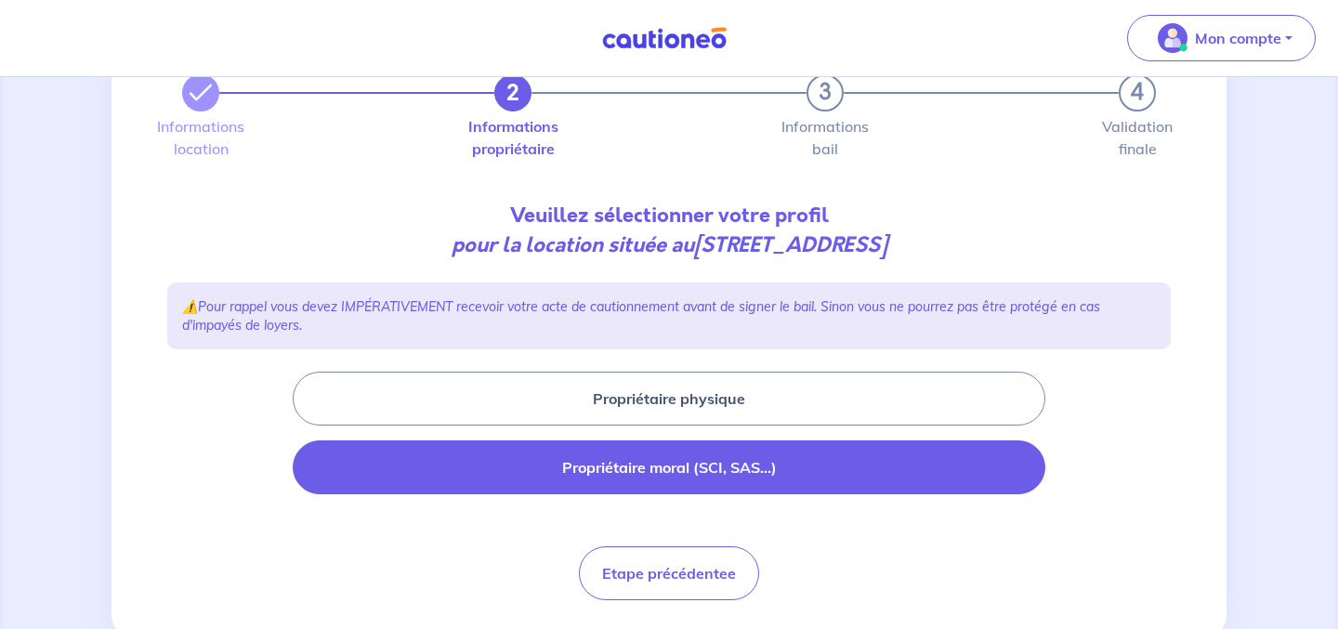
click at [682, 464] on button "Propriétaire moral (SCI, SAS...)" at bounding box center [669, 467] width 753 height 54
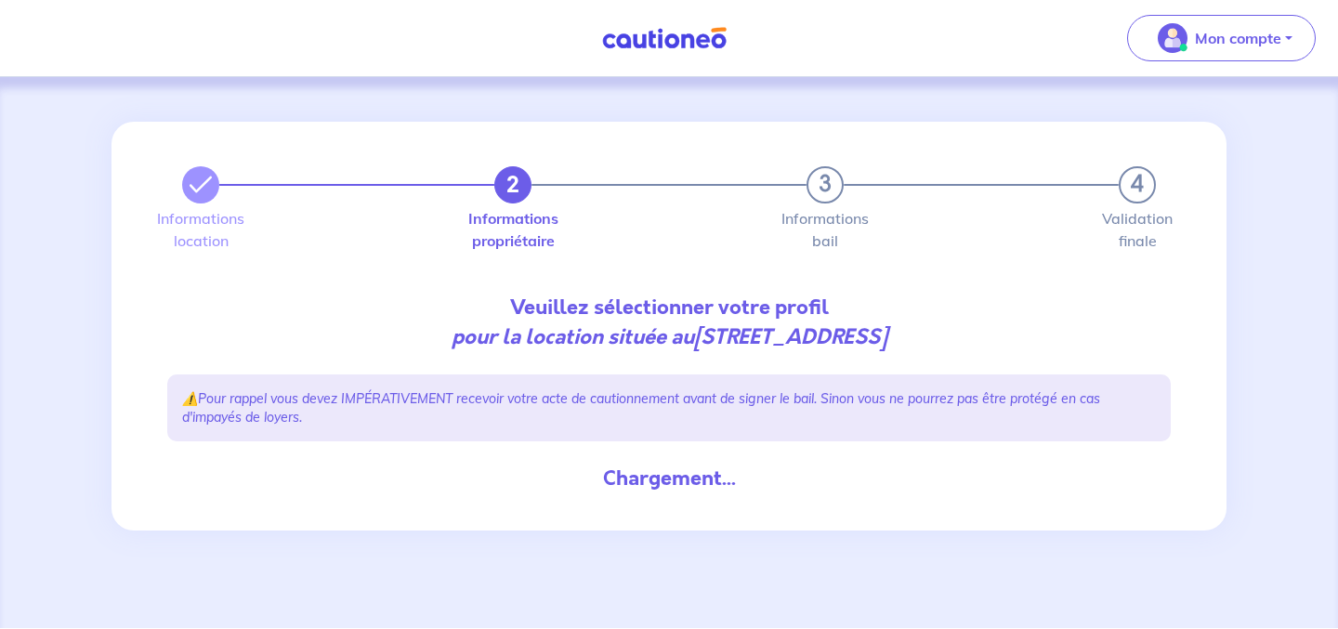
scroll to position [0, 0]
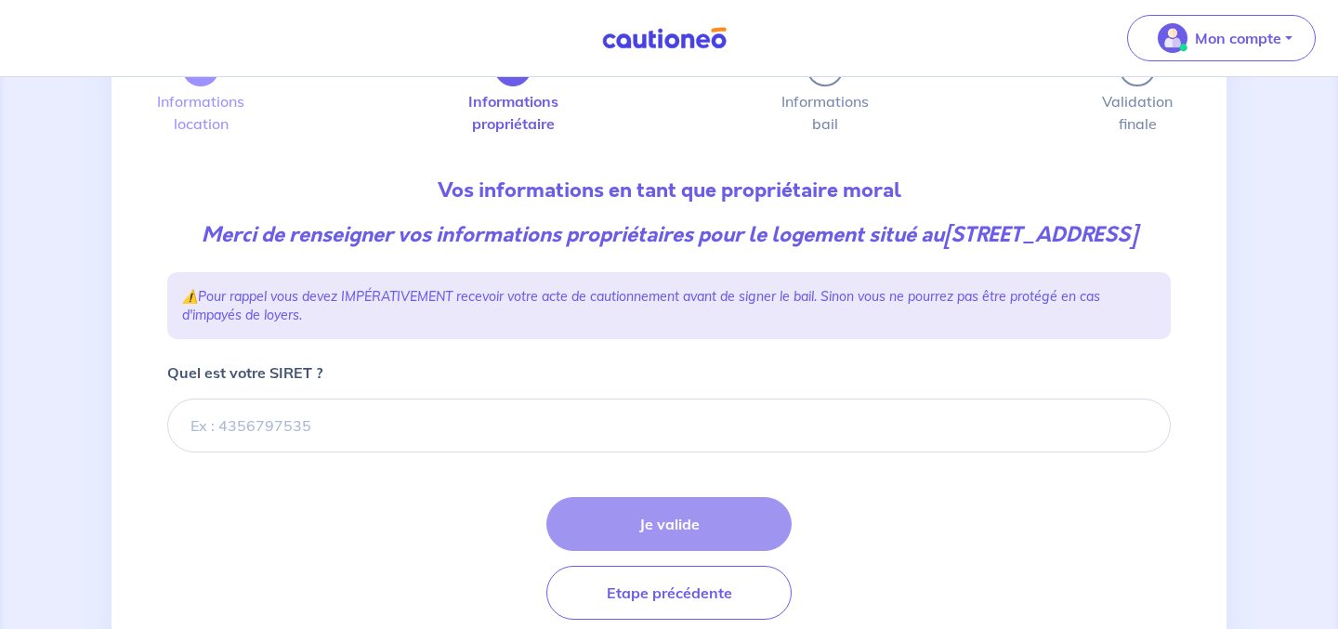
scroll to position [123, 0]
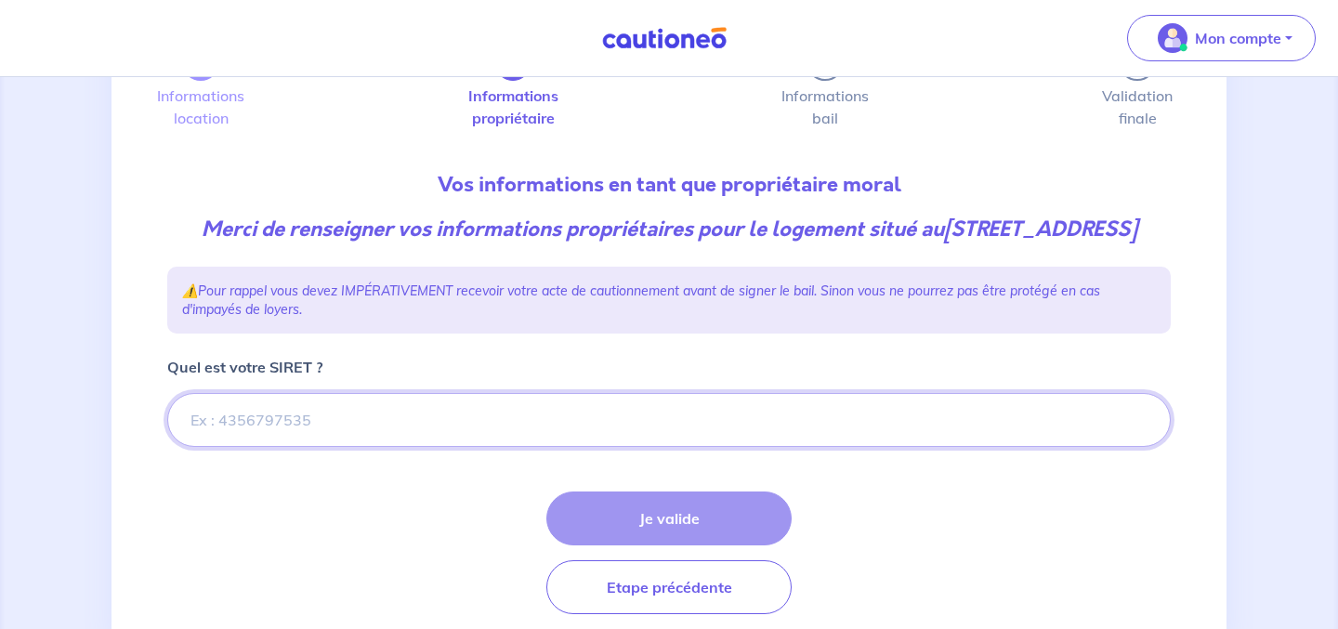
click at [412, 447] on input "Quel est votre SIRET ?" at bounding box center [669, 420] width 1004 height 54
paste input "83028617500021"
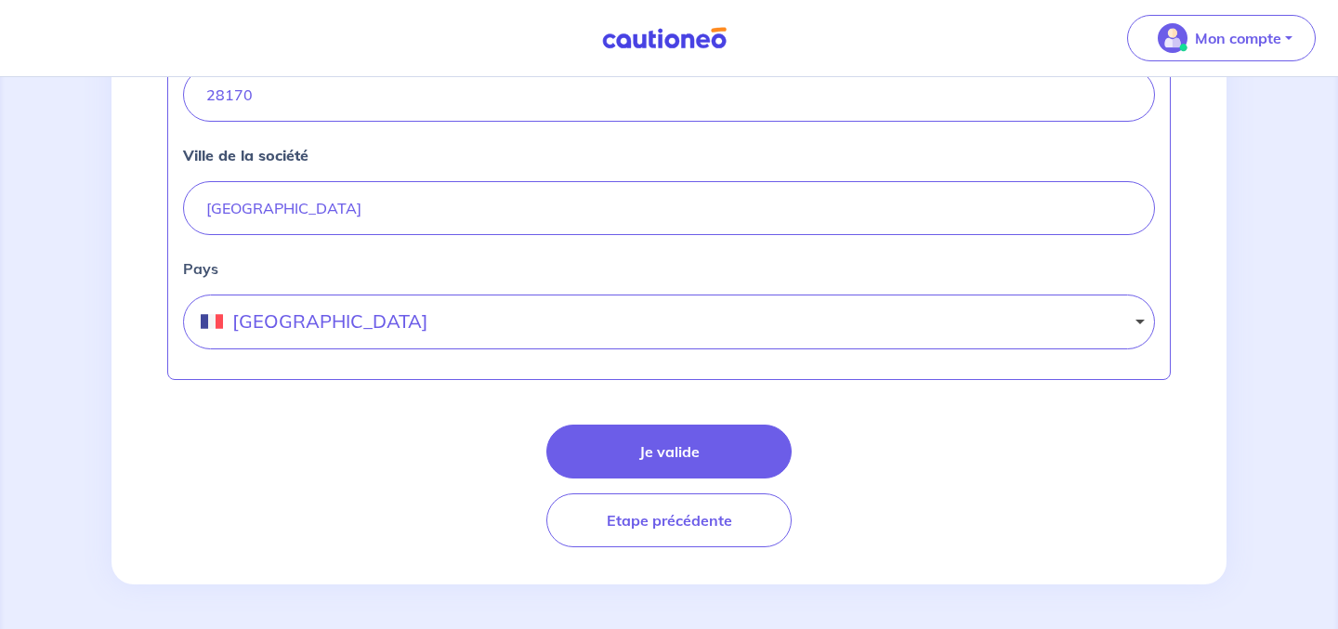
scroll to position [951, 0]
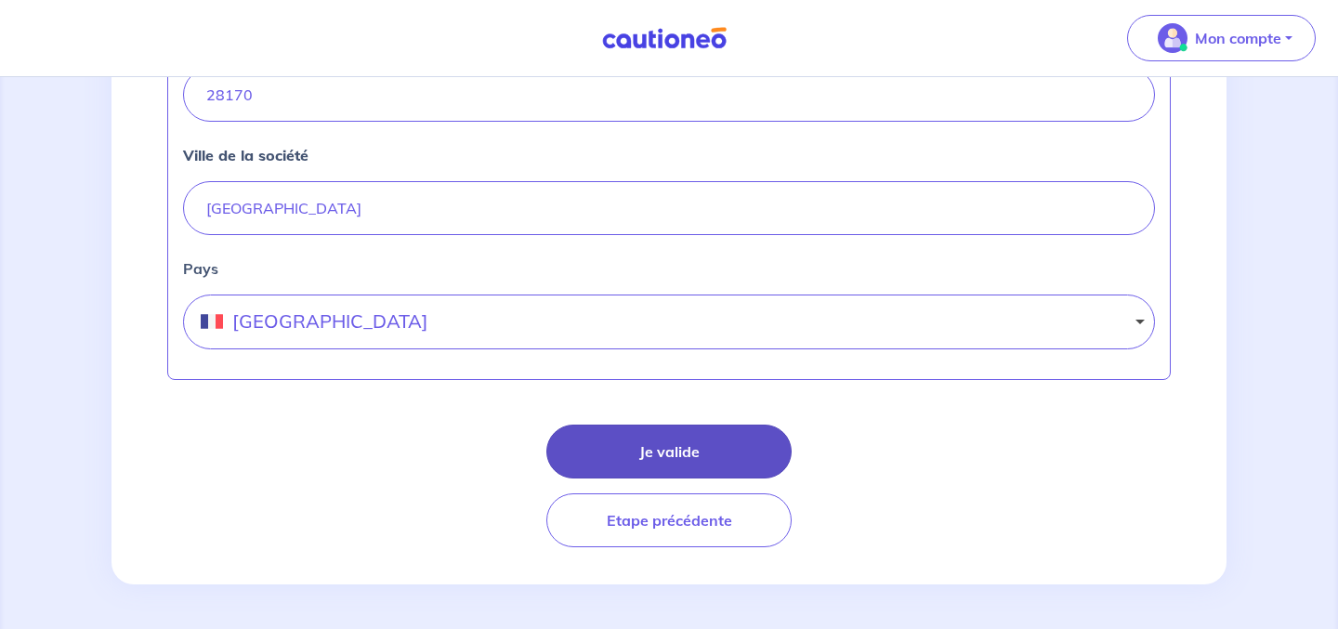
type input "83028617500021"
click at [660, 458] on button "Je valide" at bounding box center [668, 452] width 245 height 54
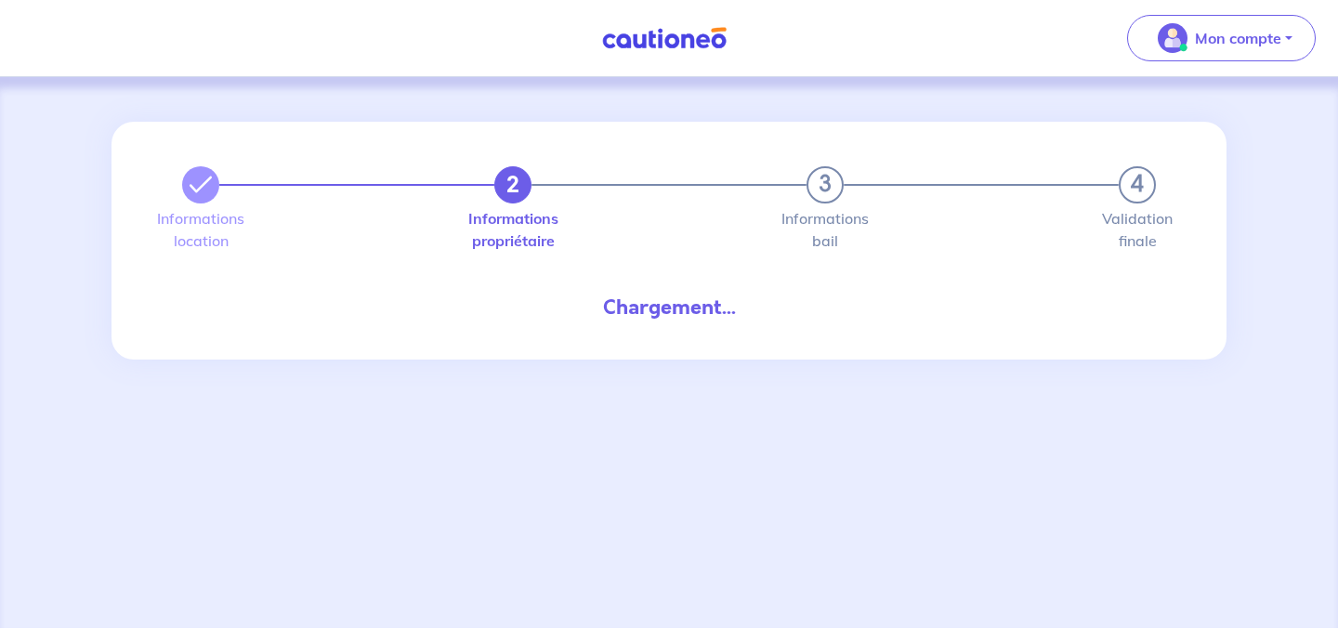
select select "FR"
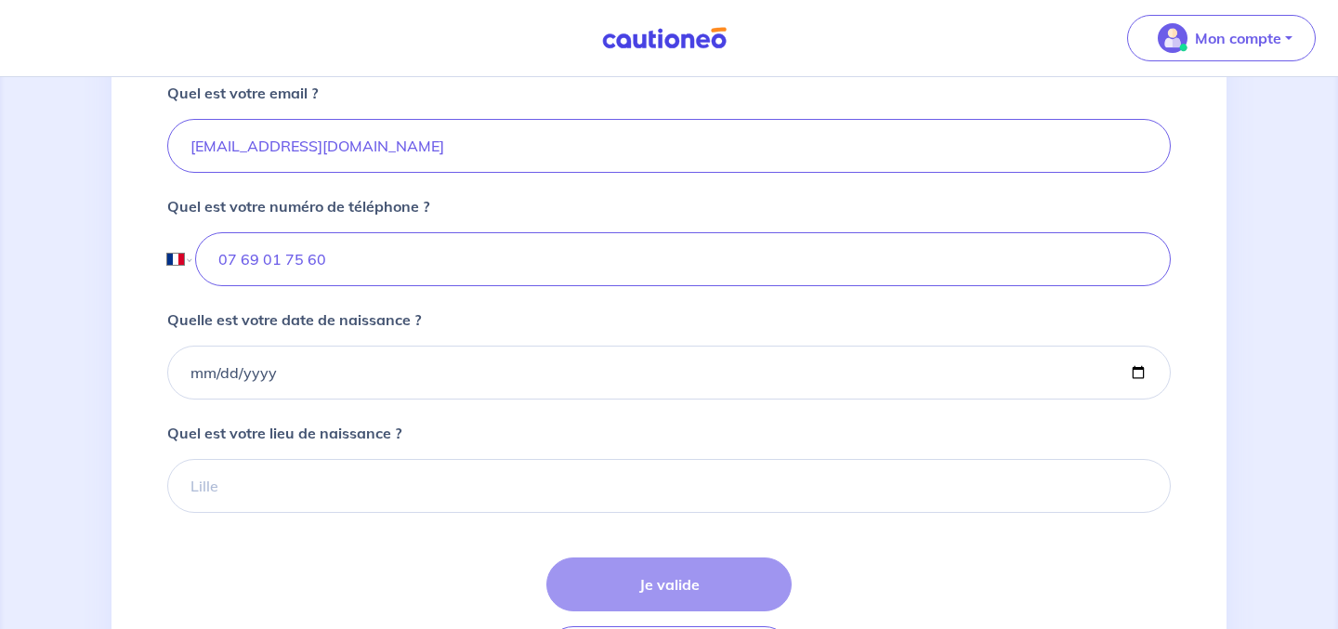
scroll to position [636, 0]
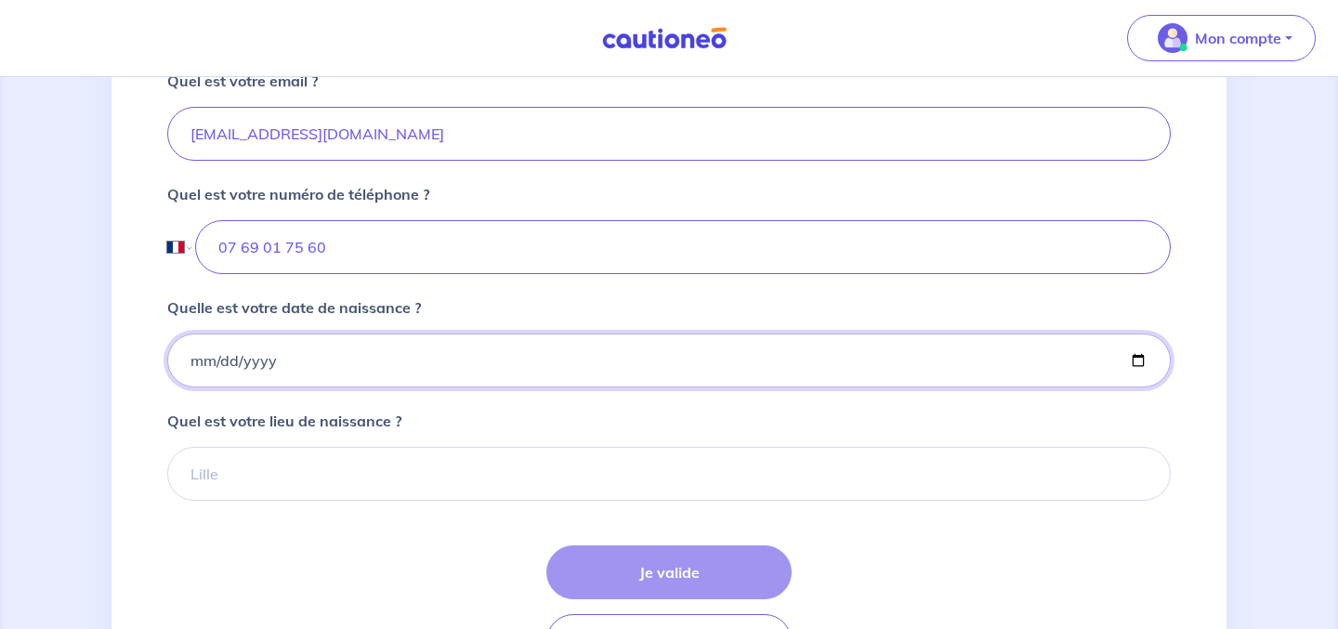
click at [582, 388] on input "Quelle est votre date de naissance ?" at bounding box center [669, 361] width 1004 height 54
click at [1138, 388] on input "Quelle est votre date de naissance ?" at bounding box center [669, 361] width 1004 height 54
type input "1983-06-27"
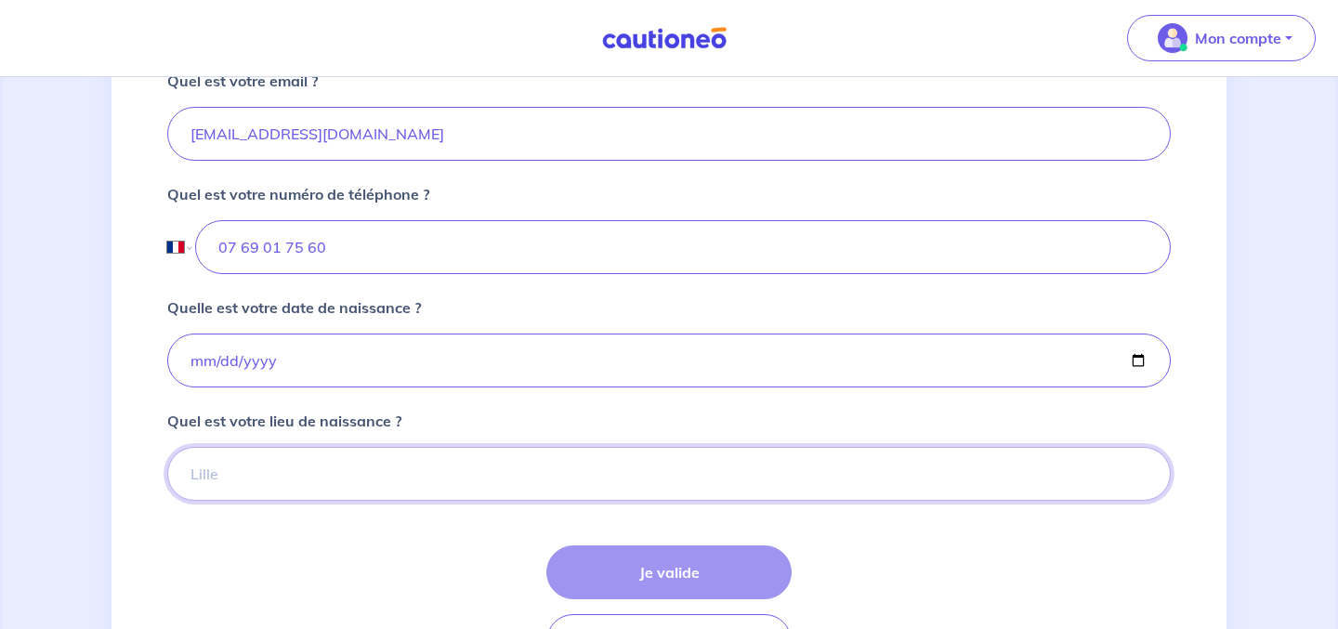
click at [491, 501] on input "Quel est votre lieu de naissance ?" at bounding box center [669, 474] width 1004 height 54
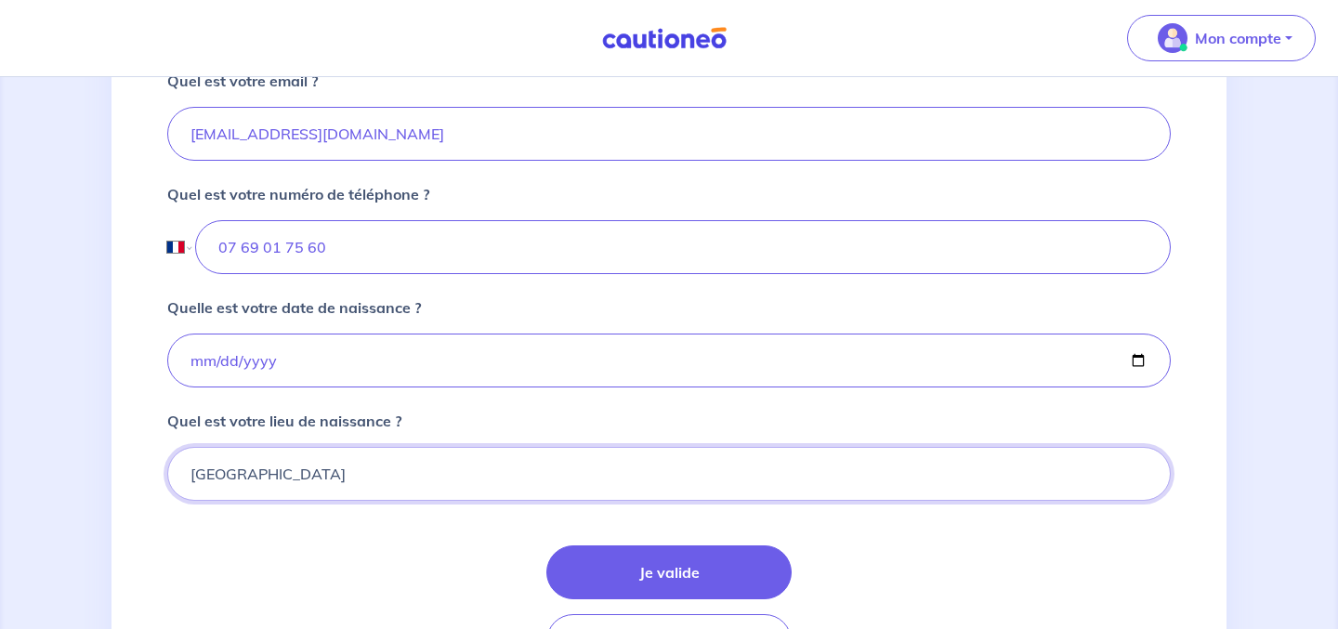
type input "Rouen"
click at [651, 453] on div "Quel est votre lieu de naissance ? Rouen" at bounding box center [669, 455] width 1004 height 91
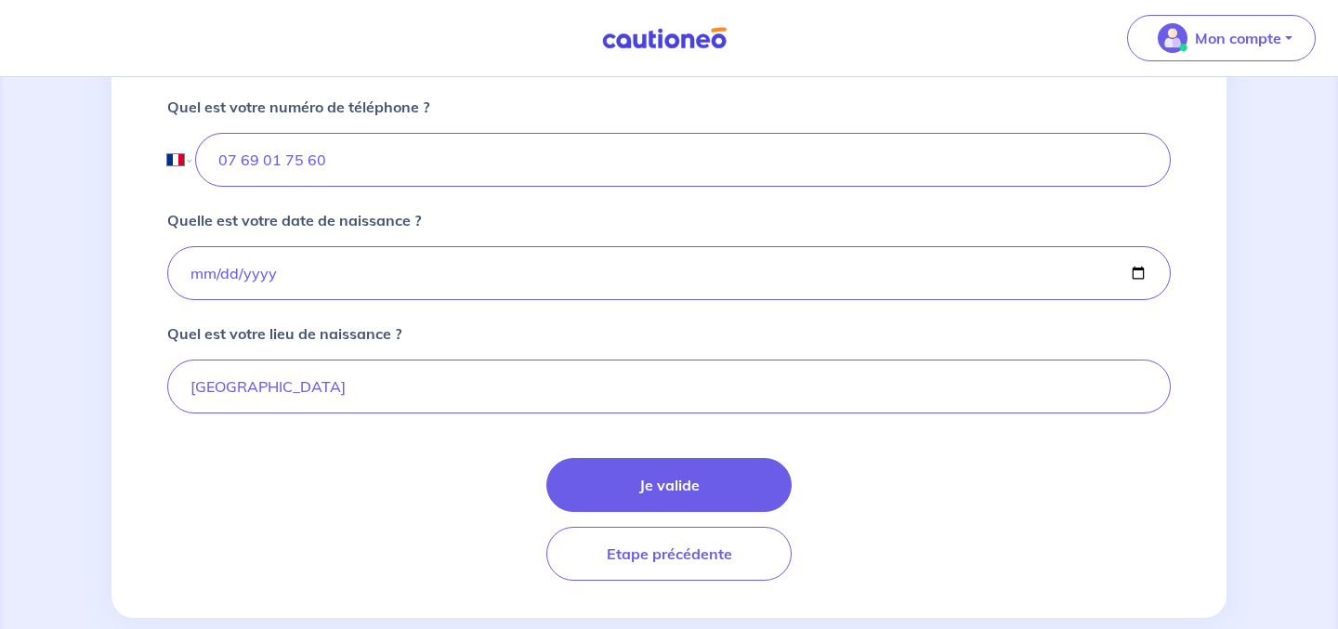
scroll to position [786, 0]
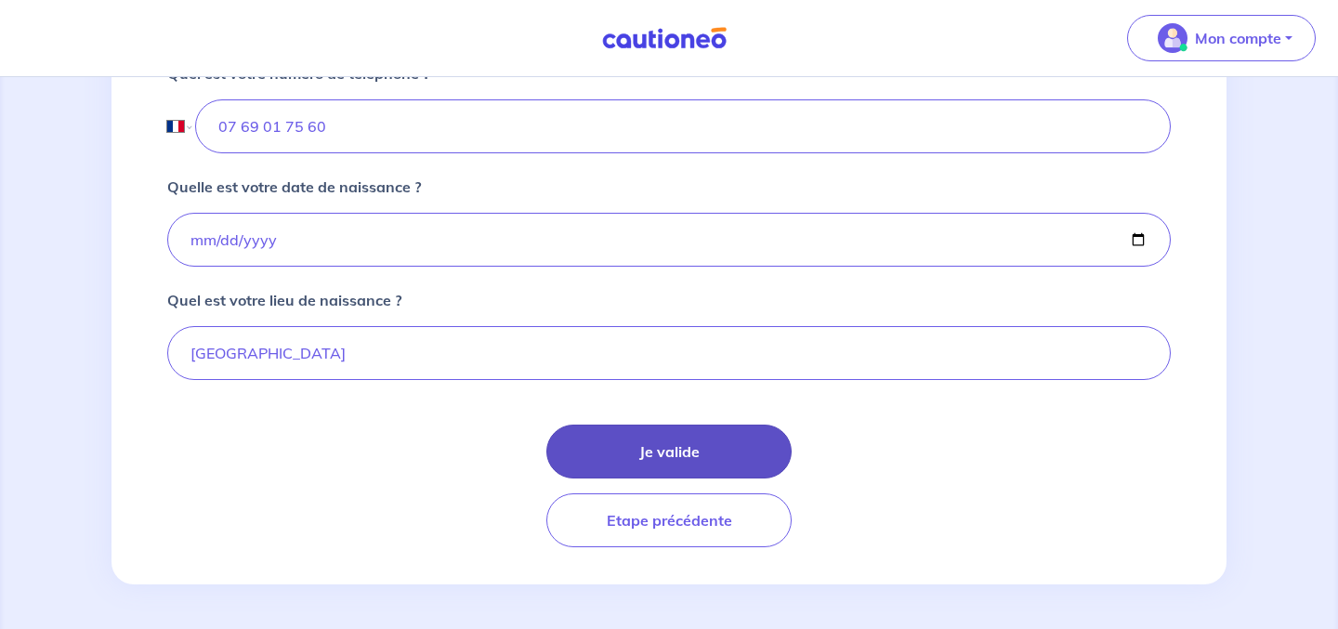
click at [716, 449] on button "Je valide" at bounding box center [668, 452] width 245 height 54
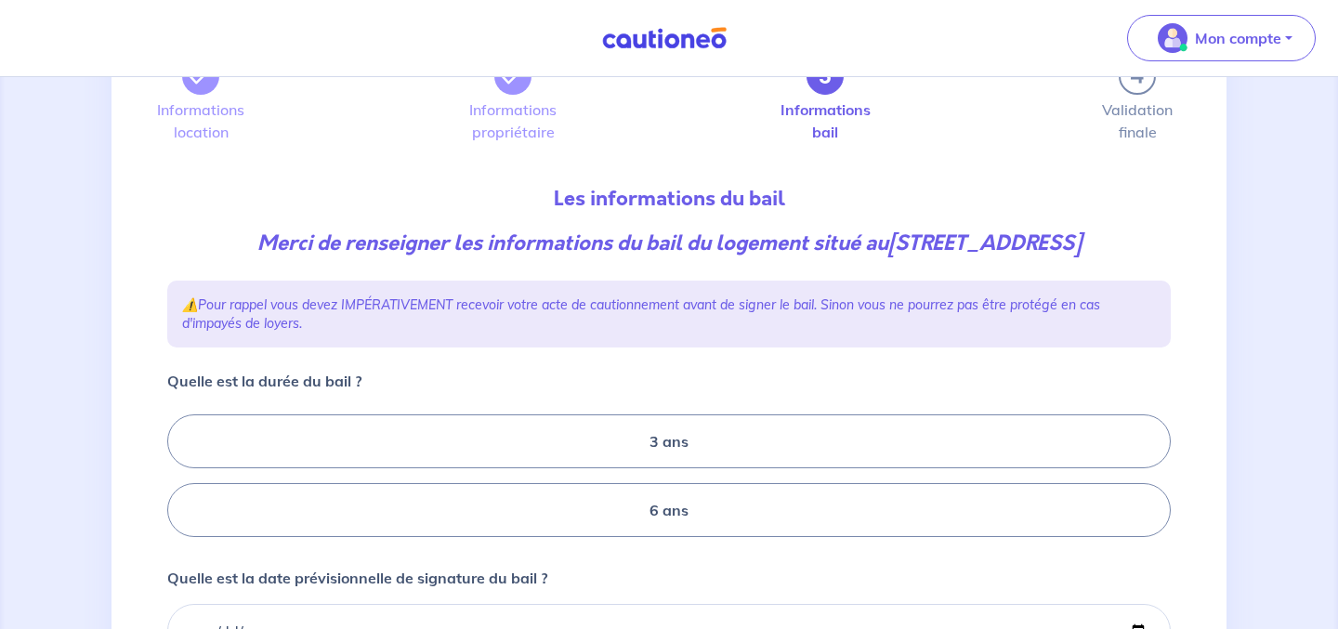
scroll to position [118, 0]
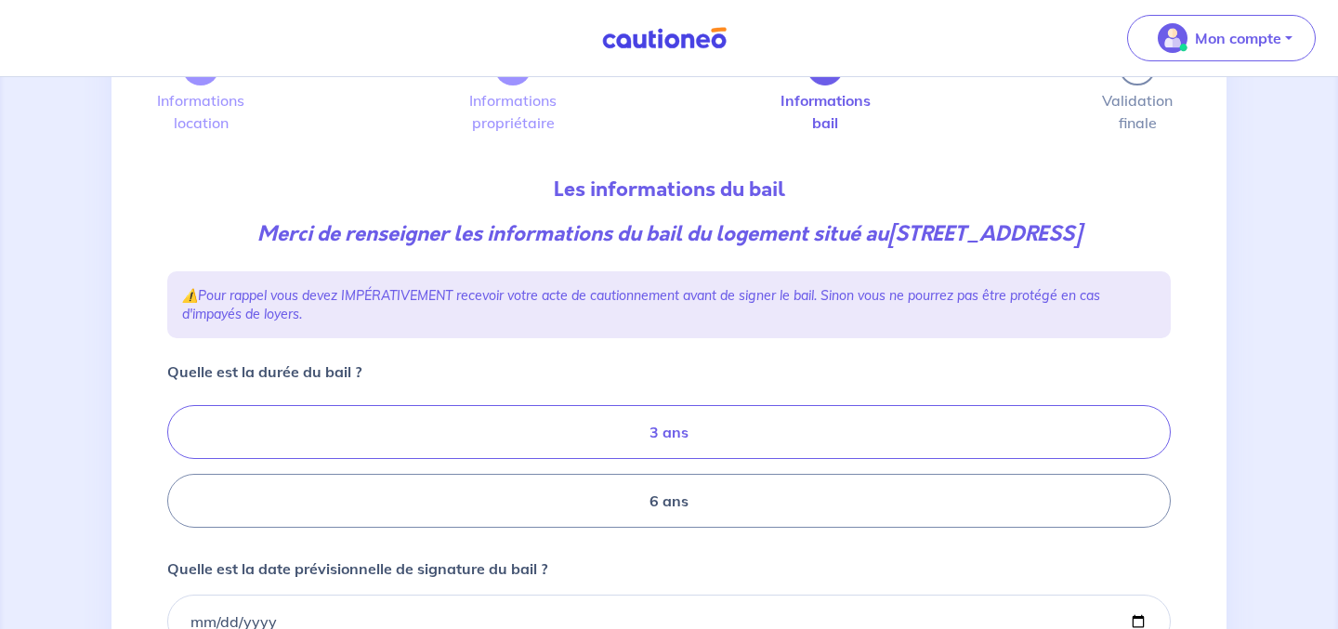
click at [714, 458] on label "3 ans" at bounding box center [669, 432] width 1004 height 54
click at [179, 461] on input "3 ans" at bounding box center [173, 467] width 12 height 12
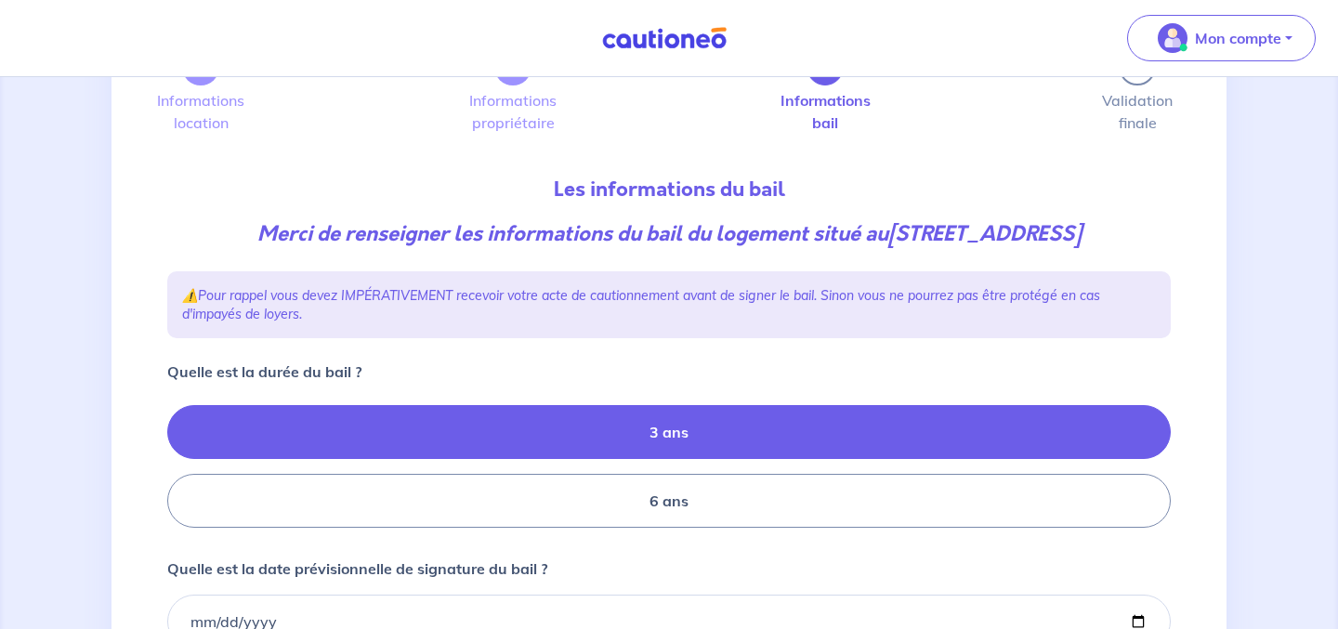
radio input "true"
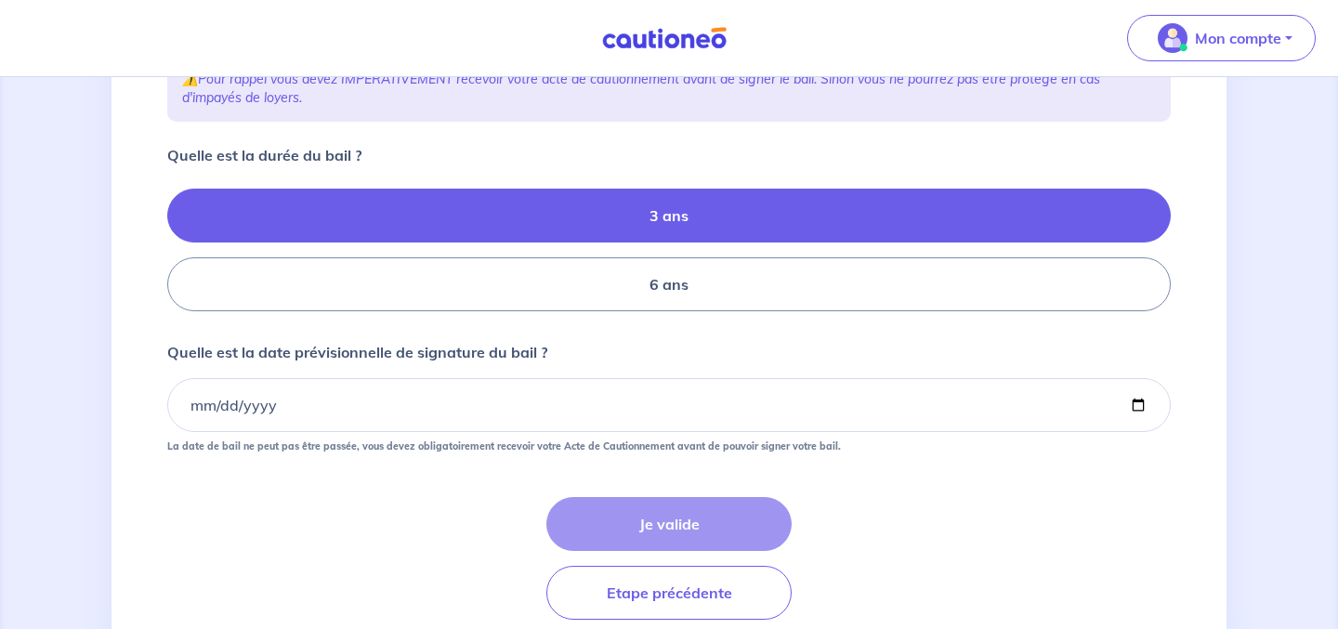
scroll to position [347, 0]
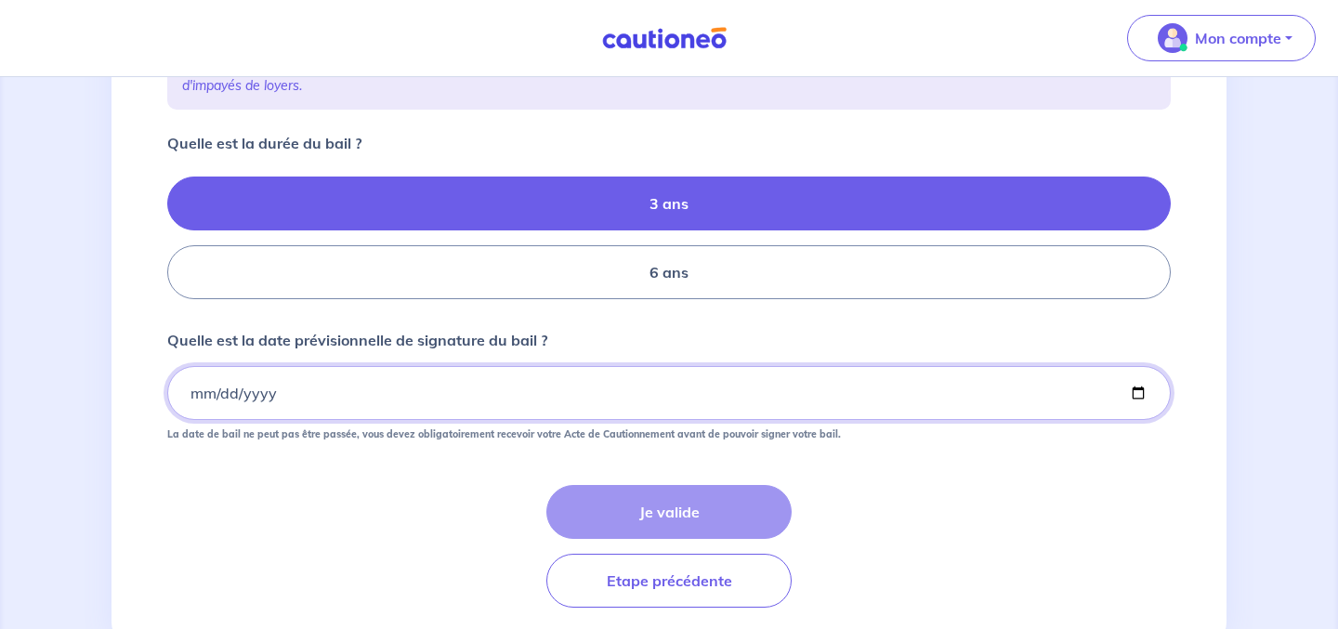
click at [349, 420] on input "Quelle est la date prévisionnelle de signature du bail ?" at bounding box center [669, 393] width 1004 height 54
click at [1137, 420] on input "Quelle est la date prévisionnelle de signature du bail ?" at bounding box center [669, 393] width 1004 height 54
type input "2025-09-27"
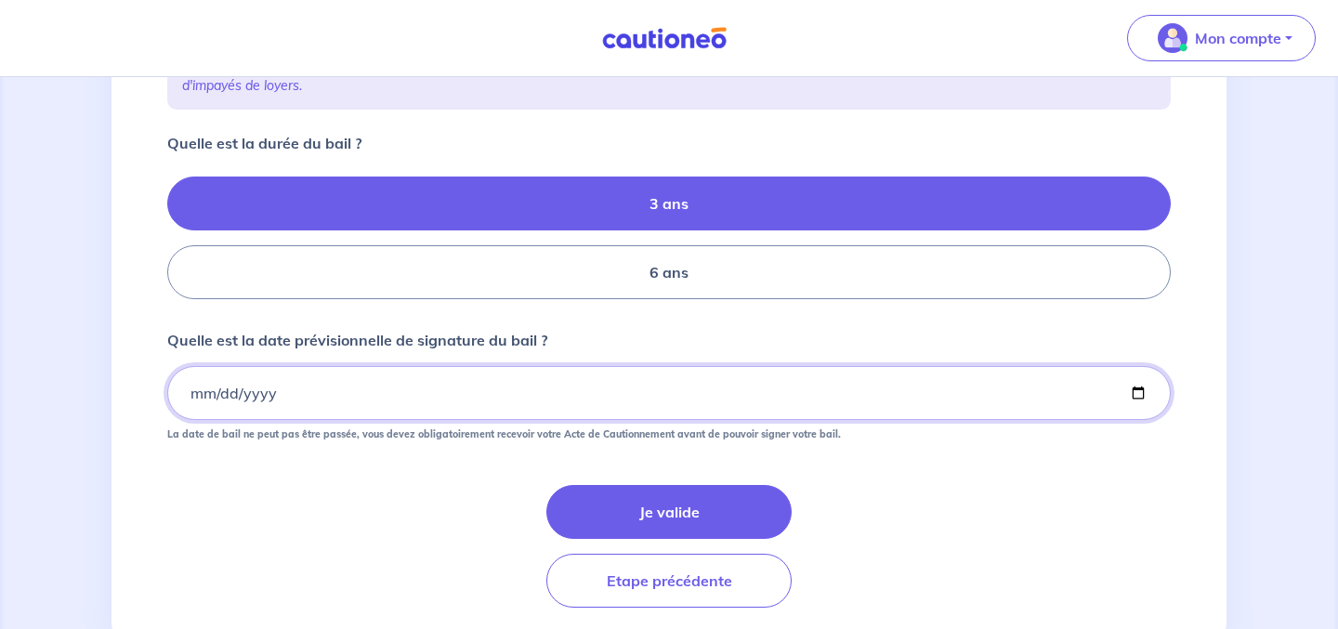
scroll to position [412, 0]
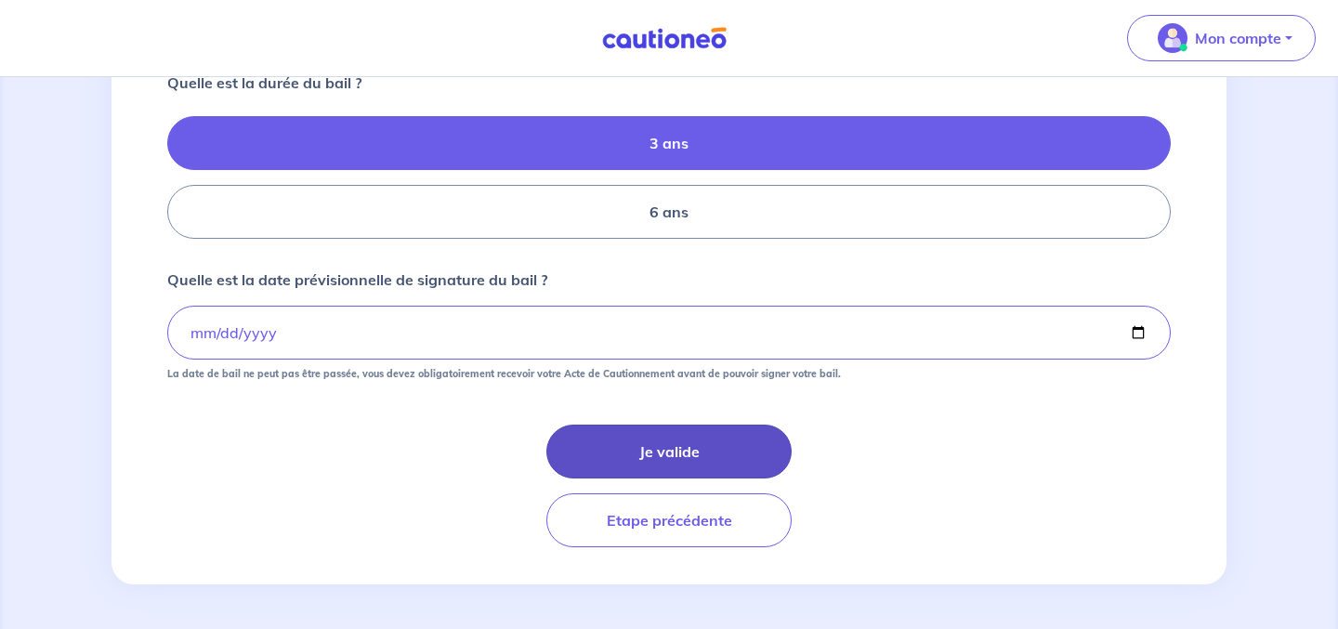
click at [716, 479] on button "Je valide" at bounding box center [668, 452] width 245 height 54
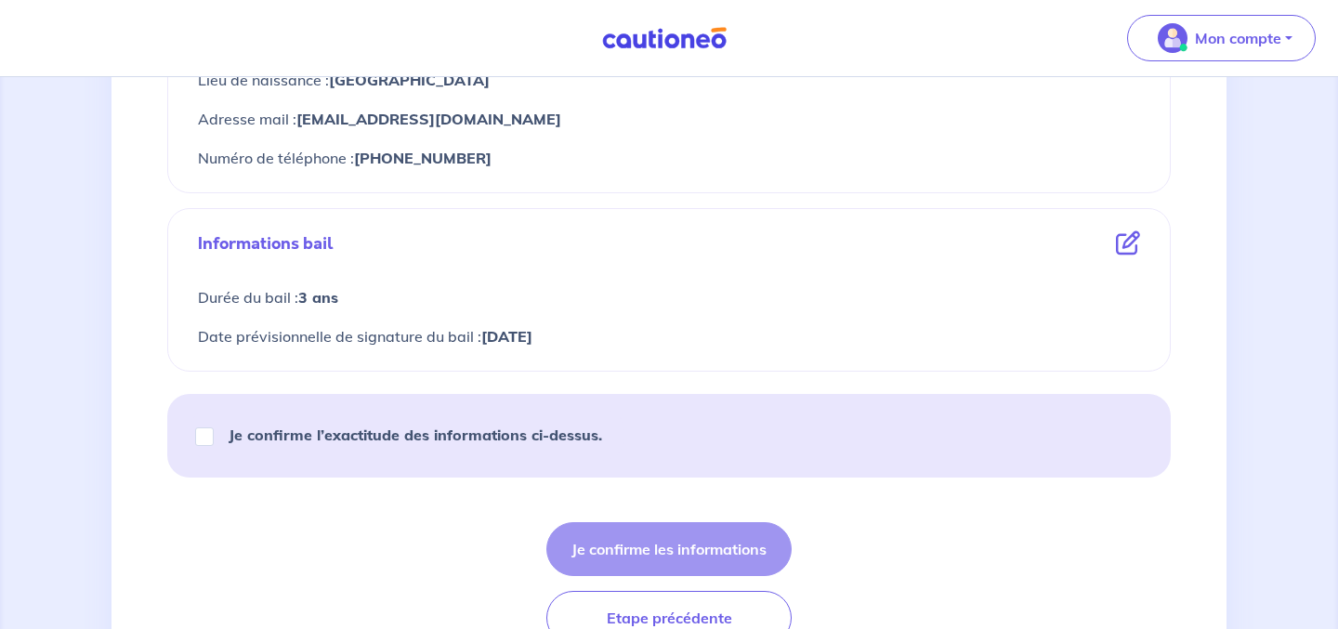
scroll to position [990, 0]
click at [201, 427] on input "Je confirme l’exactitude des informations ci-dessus." at bounding box center [204, 435] width 19 height 19
checkbox input "true"
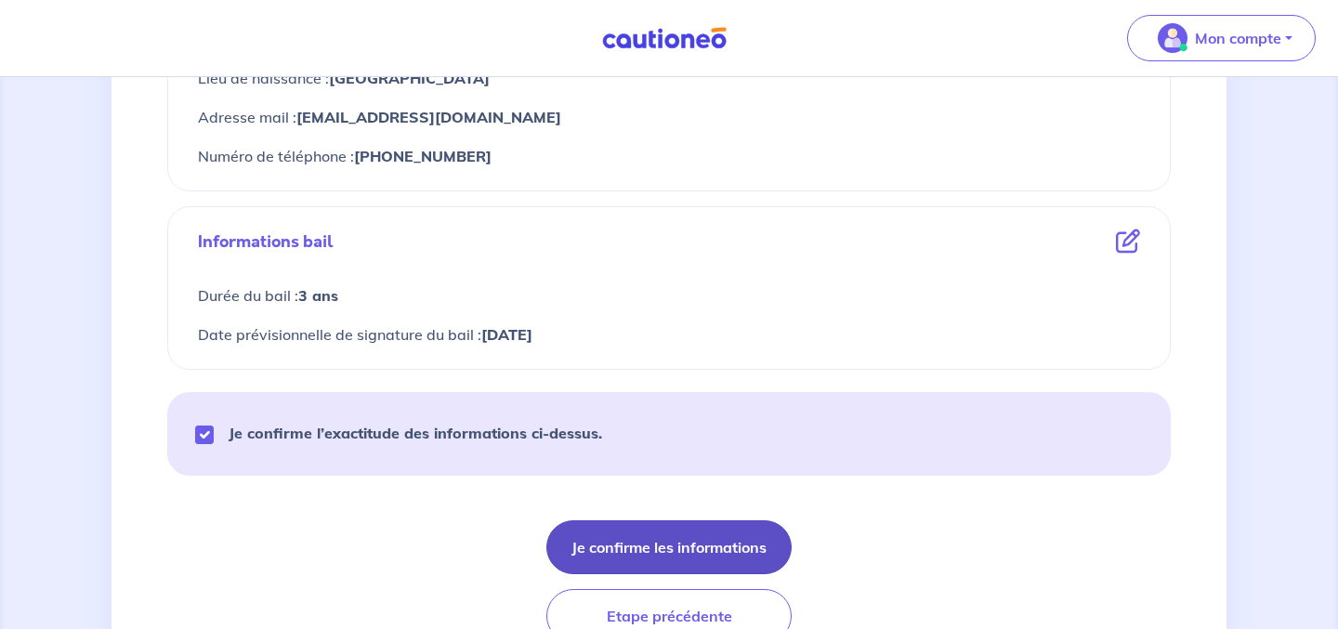
click at [703, 547] on button "Je confirme les informations" at bounding box center [668, 547] width 245 height 54
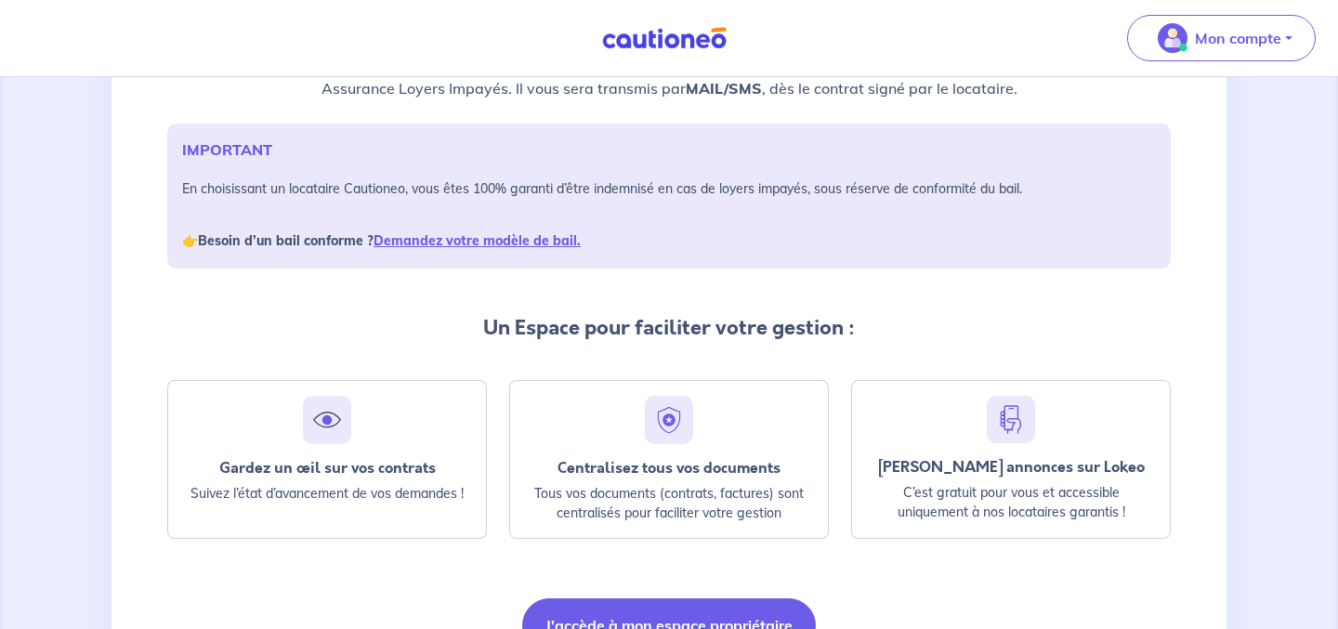
scroll to position [237, 0]
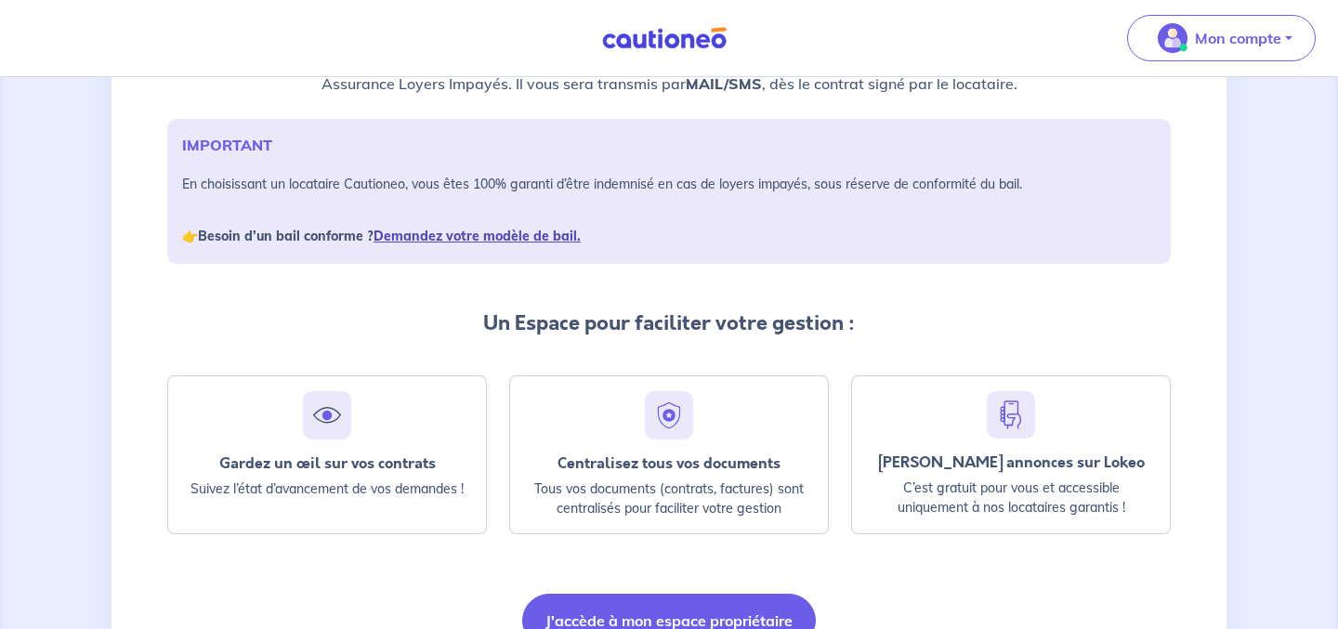
click at [478, 238] on link "Demandez votre modèle de bail." at bounding box center [477, 236] width 207 height 17
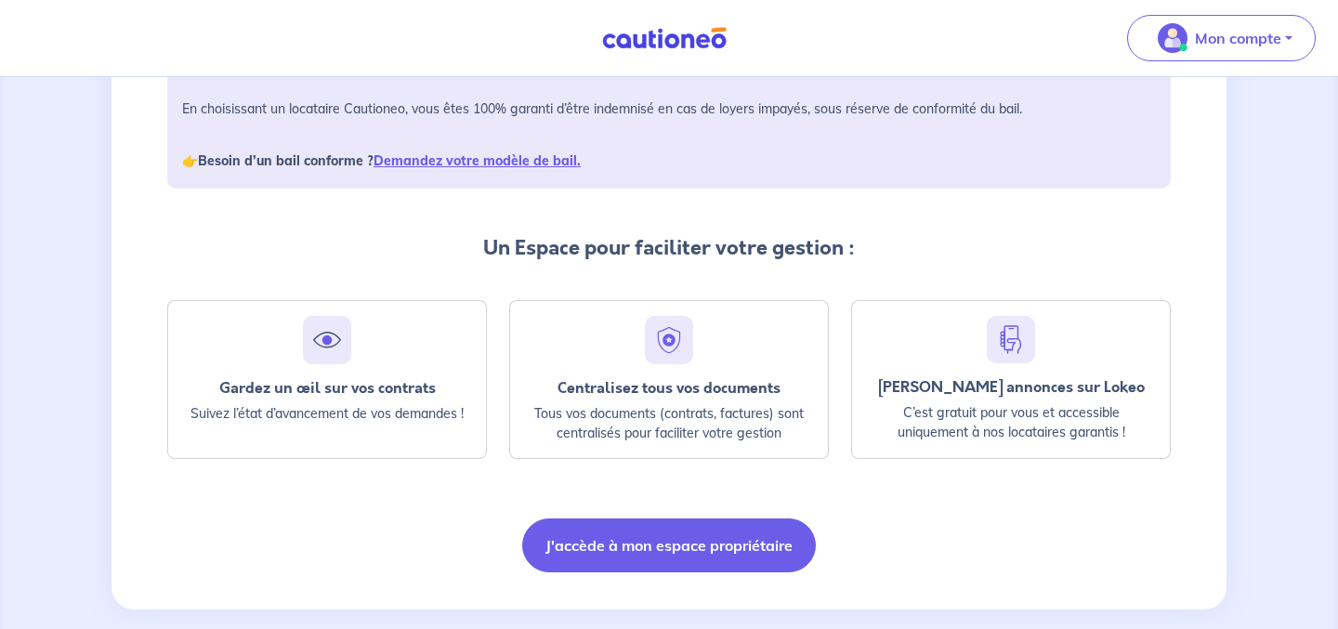
scroll to position [313, 0]
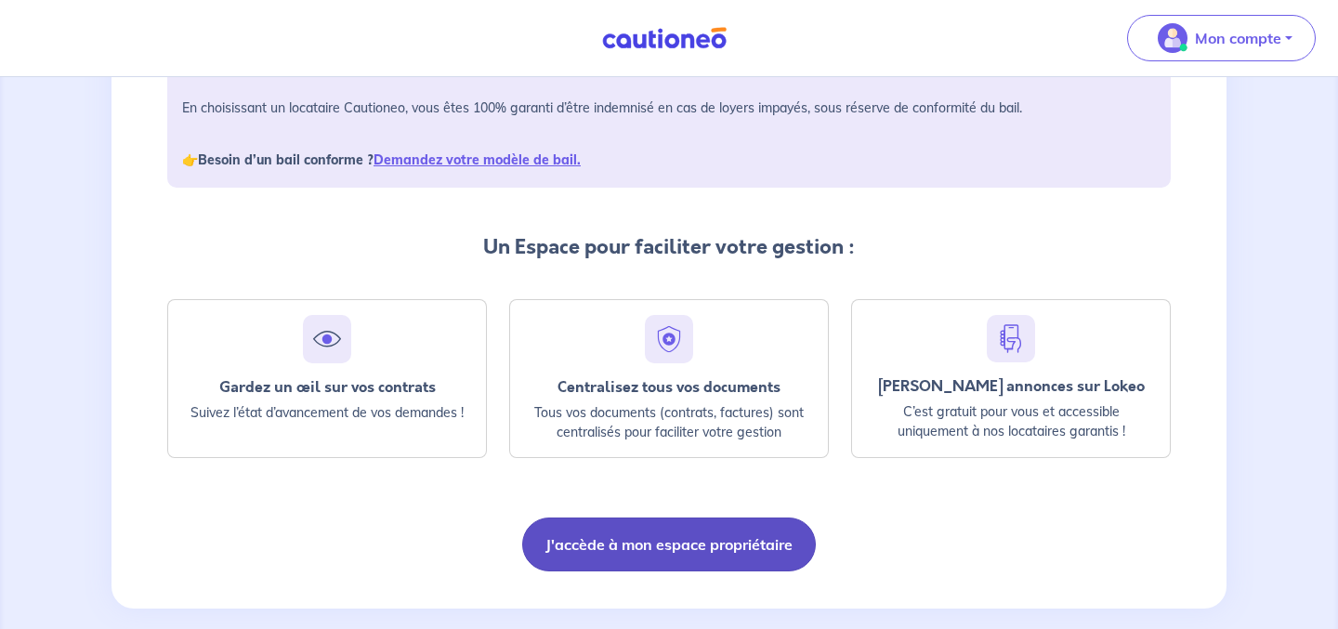
click at [705, 547] on button "J'accède à mon espace propriétaire" at bounding box center [669, 545] width 294 height 54
